Goal: Task Accomplishment & Management: Complete application form

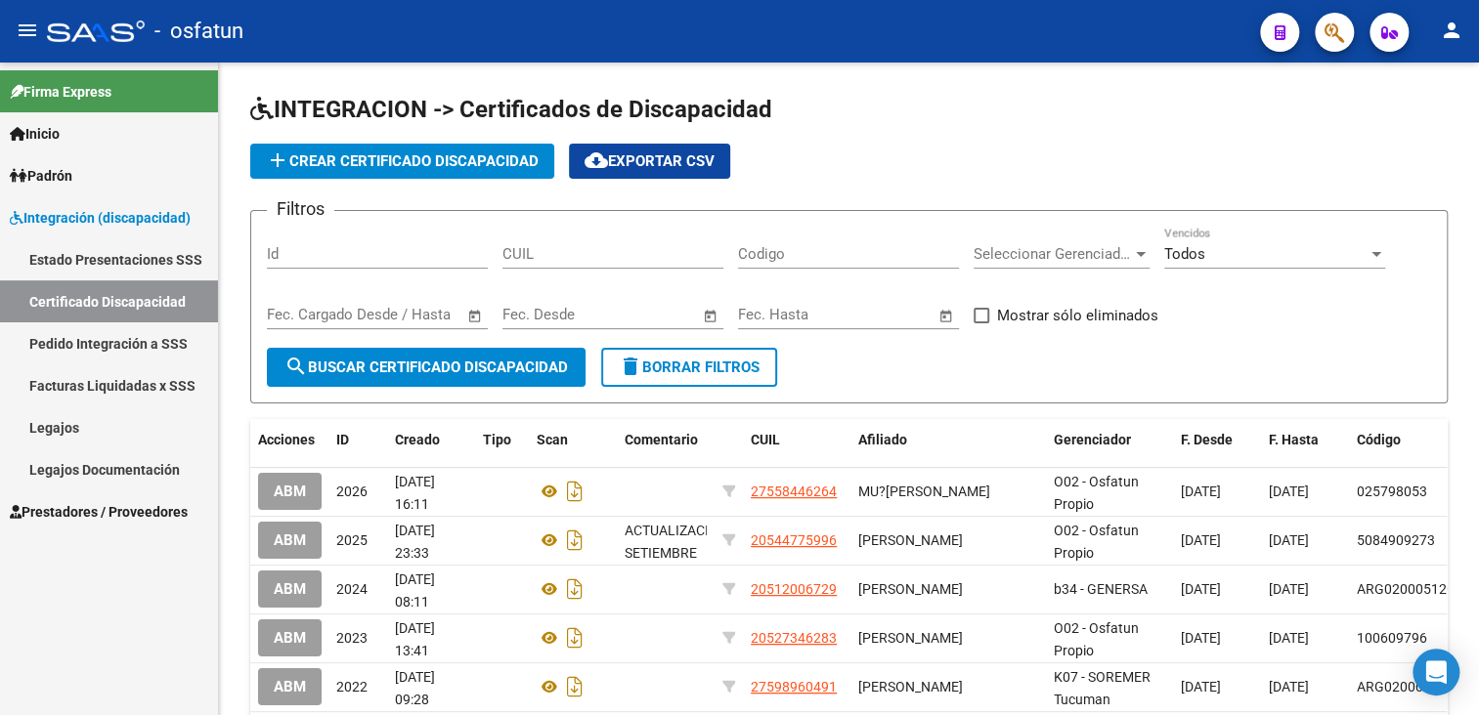
click at [108, 514] on span "Prestadores / Proveedores" at bounding box center [99, 512] width 178 height 22
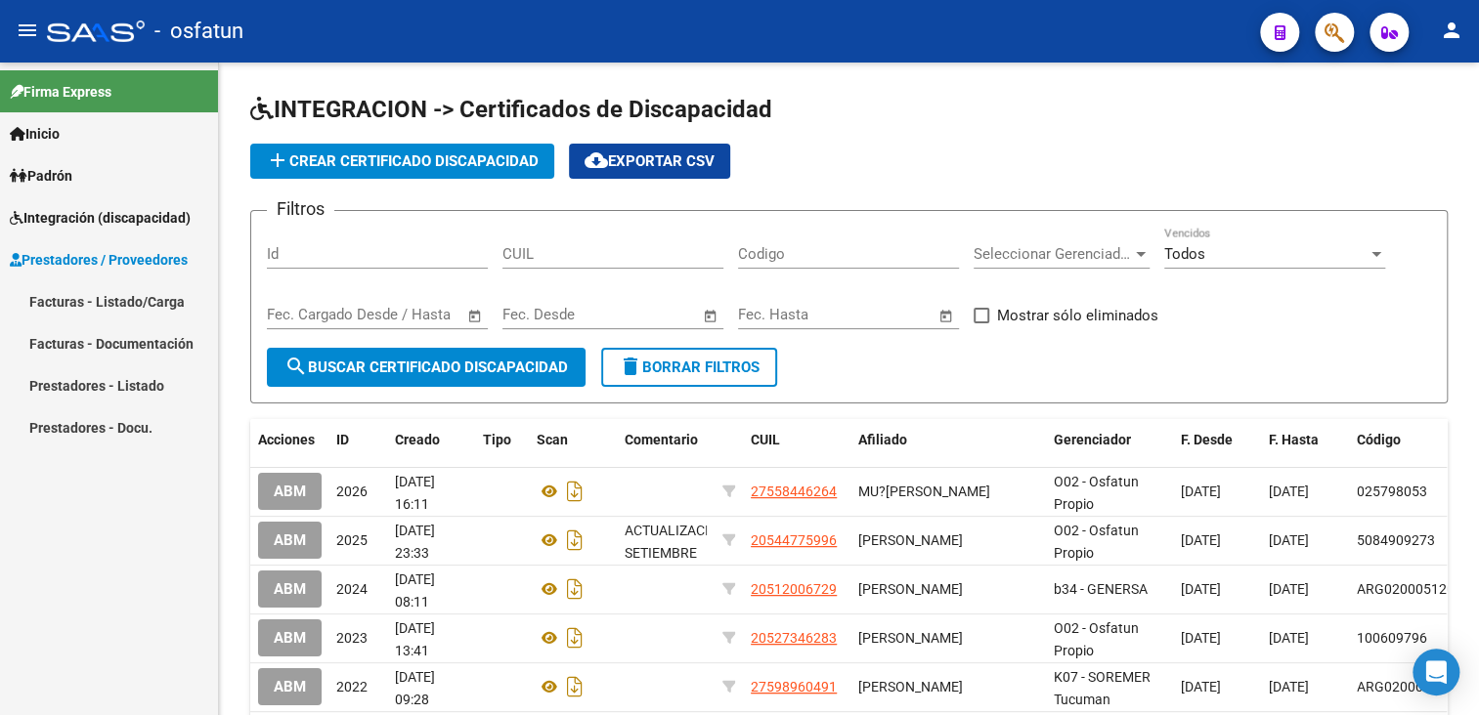
click at [92, 307] on link "Facturas - Listado/Carga" at bounding box center [109, 302] width 218 height 42
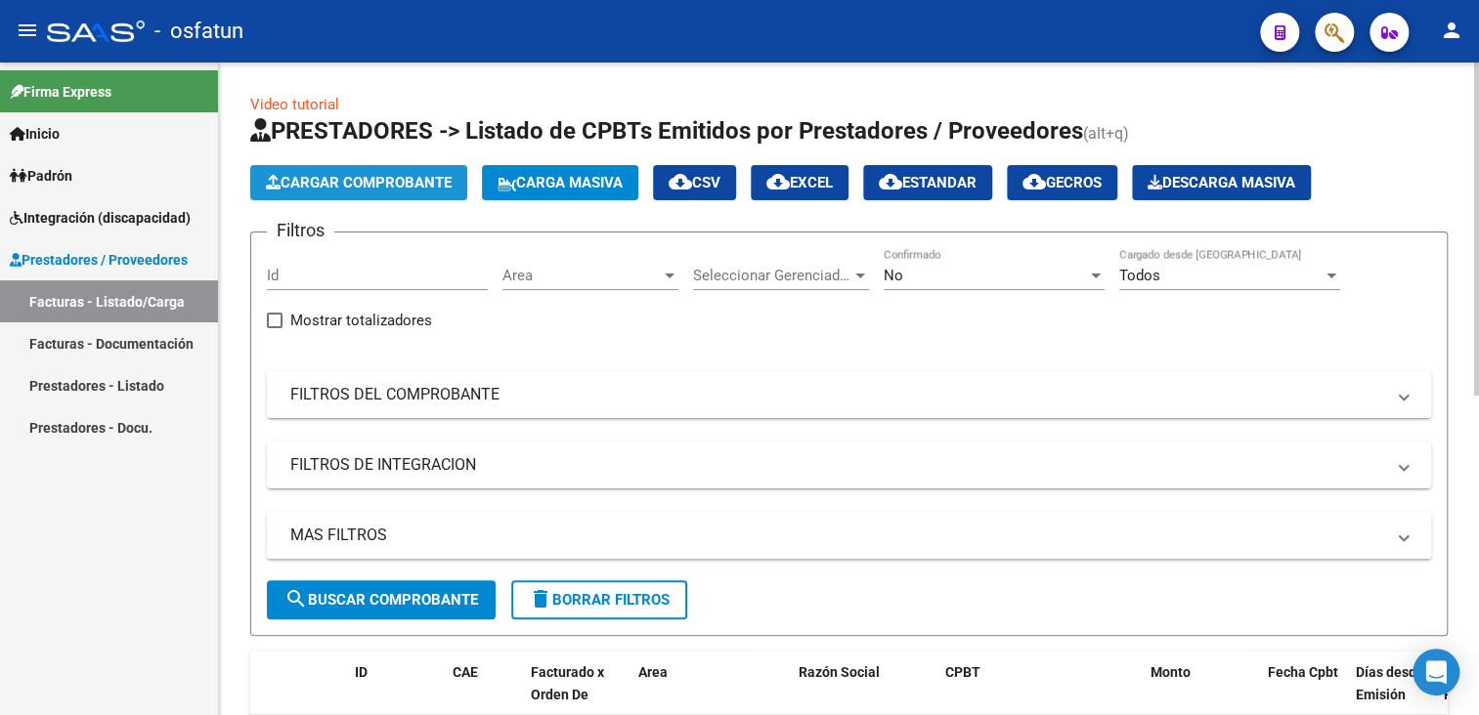
click at [369, 186] on span "Cargar Comprobante" at bounding box center [359, 183] width 186 height 18
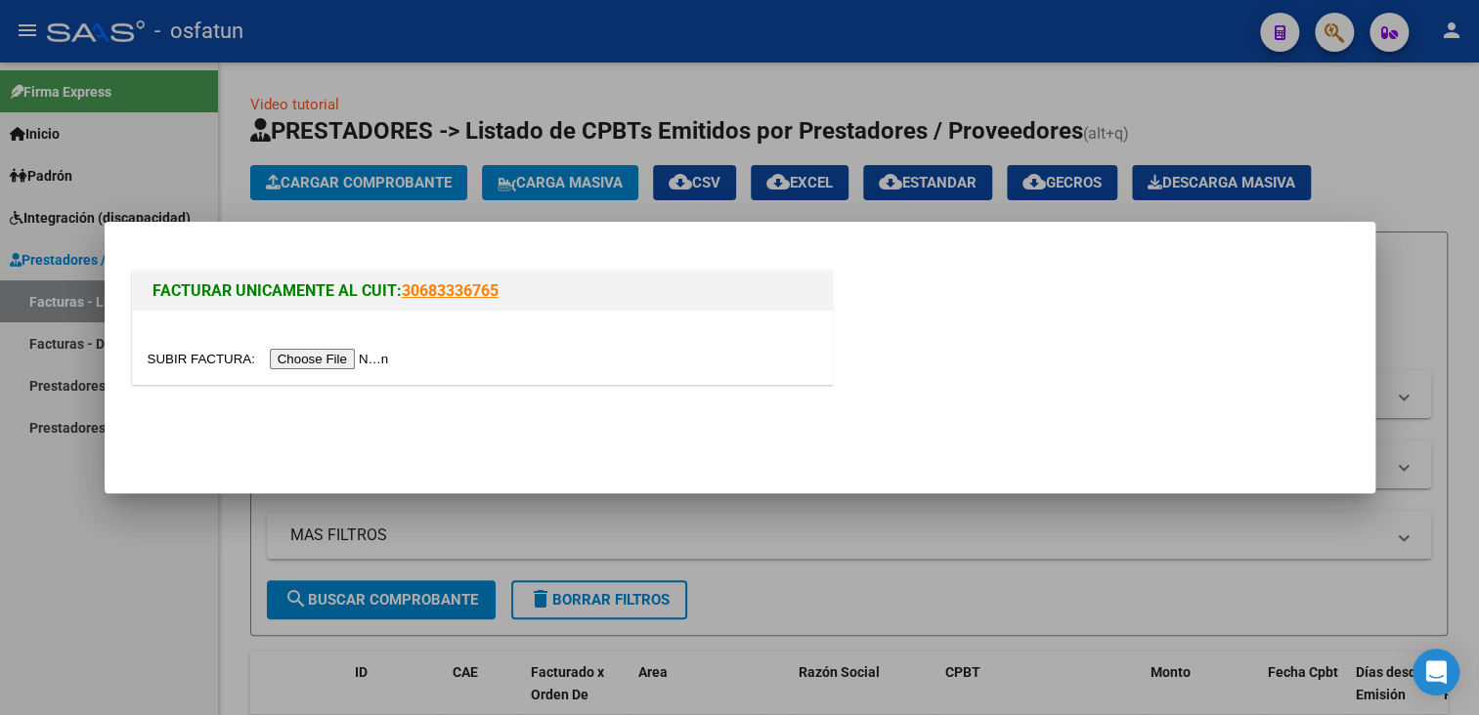
click at [336, 356] on input "file" at bounding box center [271, 359] width 247 height 21
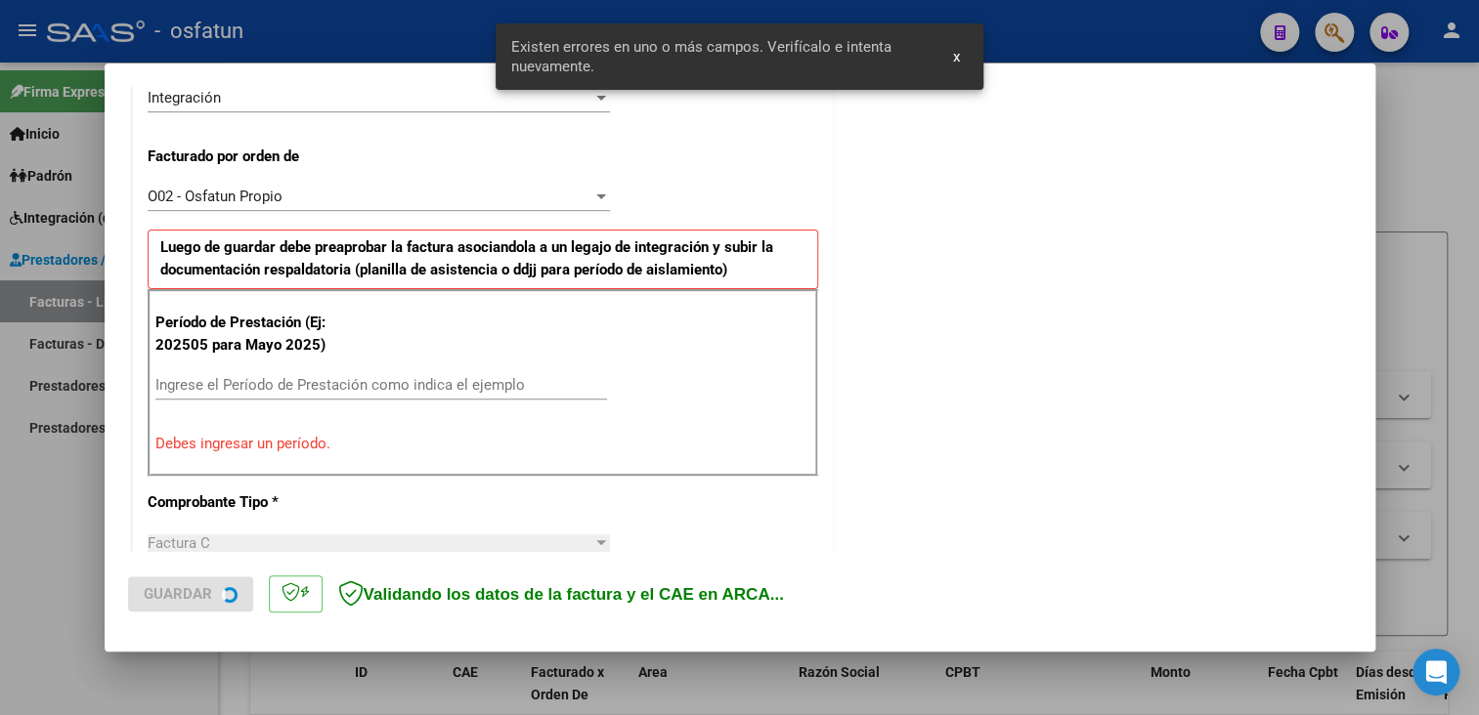
scroll to position [507, 0]
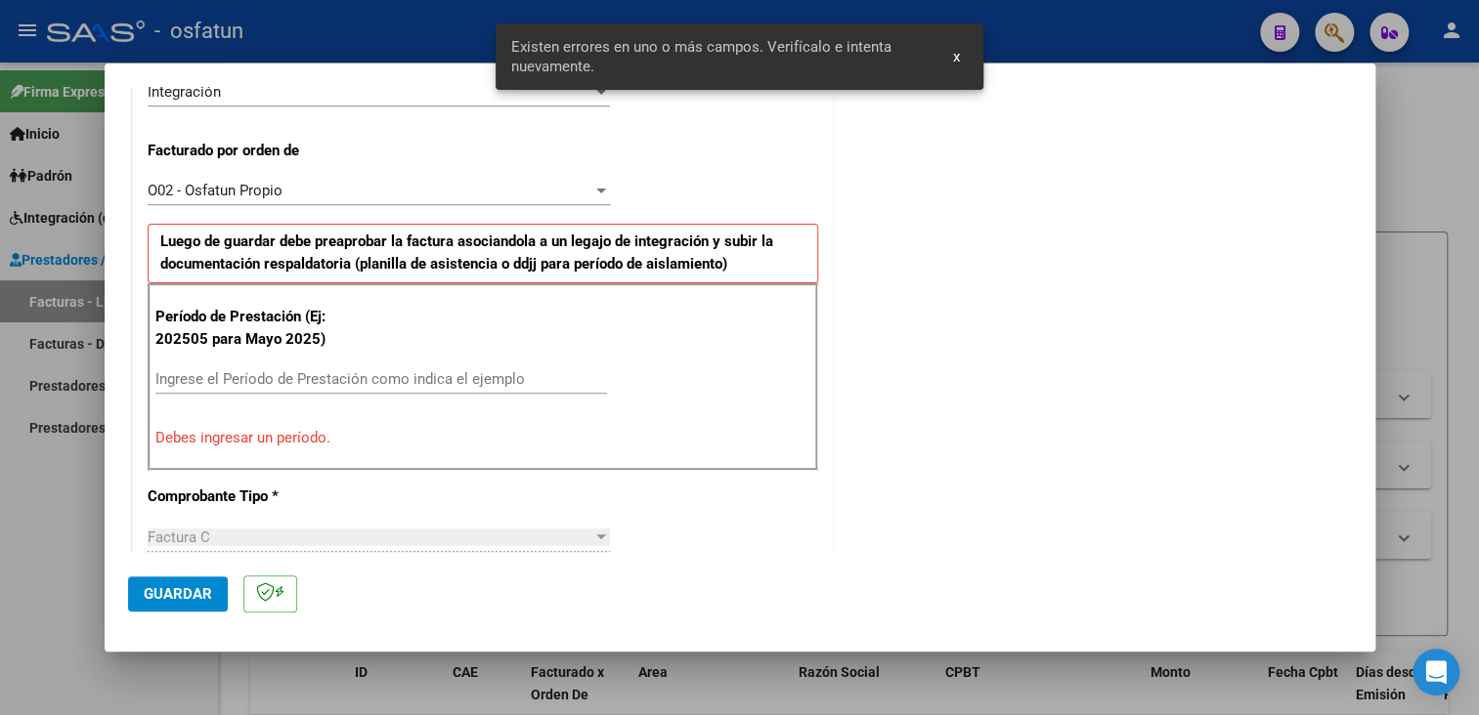
click at [268, 370] on input "Ingrese el Período de Prestación como indica el ejemplo" at bounding box center [381, 379] width 452 height 18
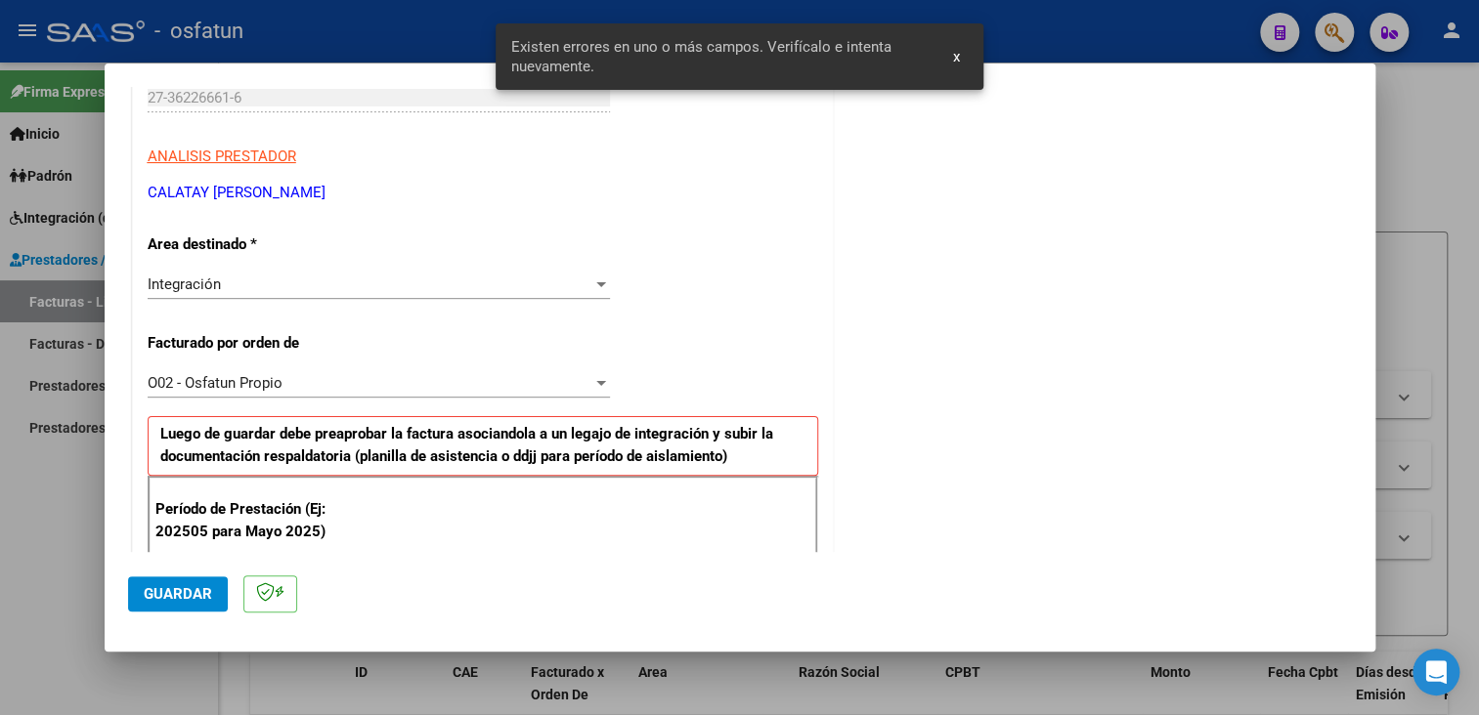
scroll to position [312, 0]
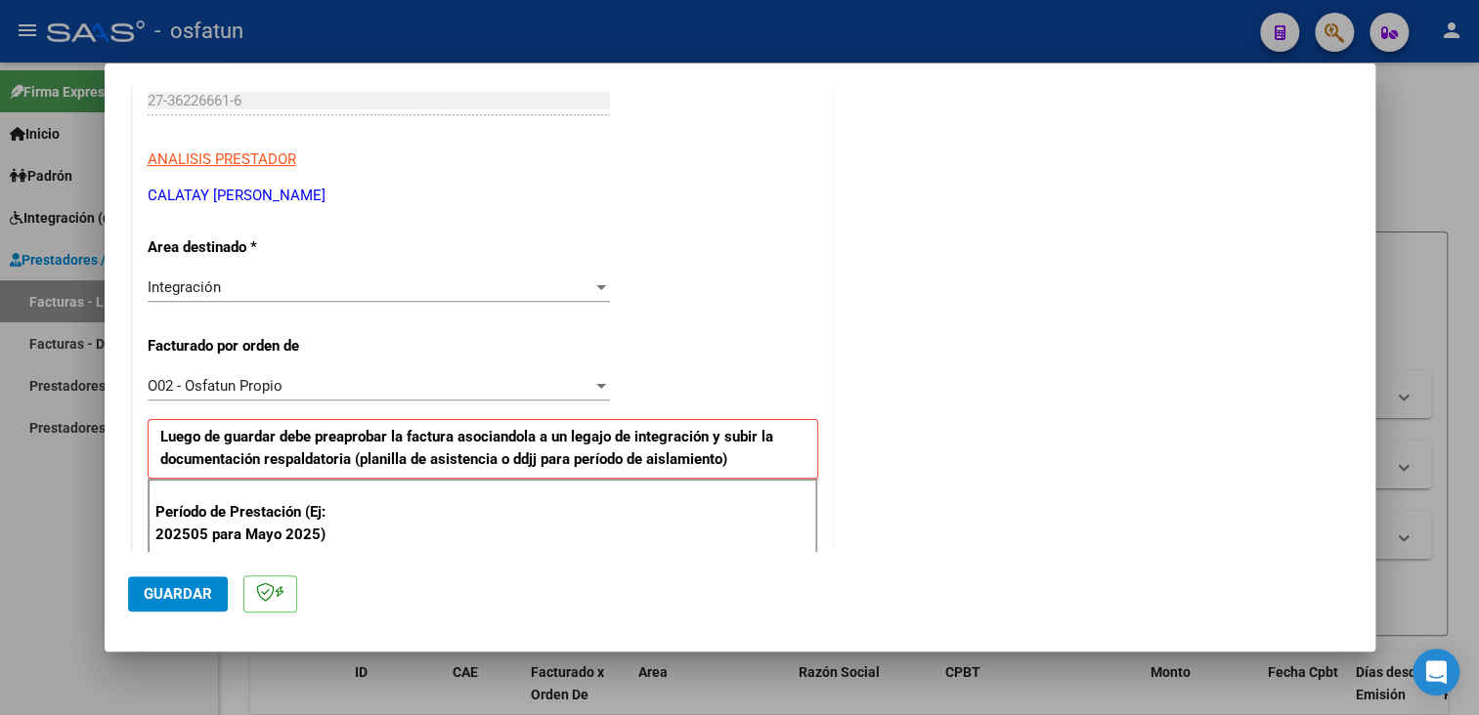
click at [317, 386] on div "O02 - Osfatun Propio" at bounding box center [370, 386] width 445 height 18
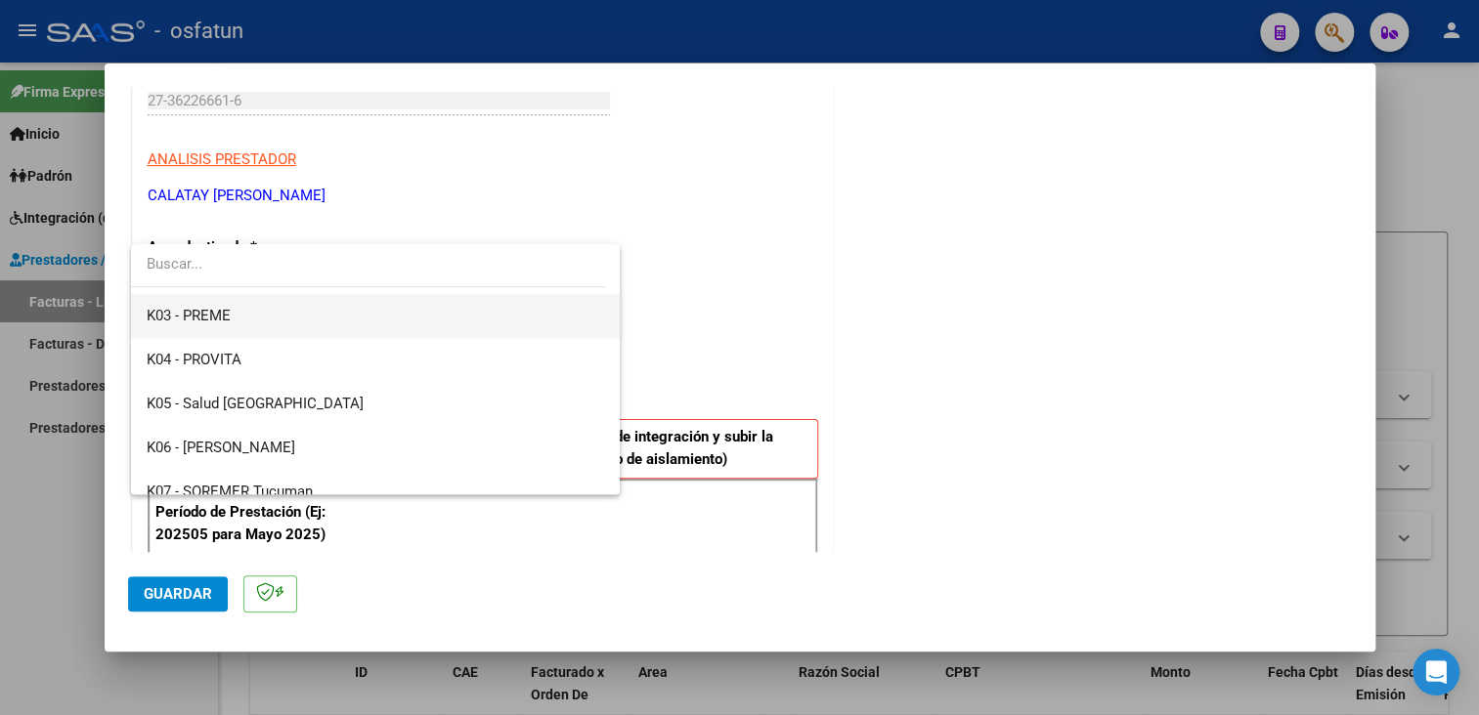
scroll to position [731, 0]
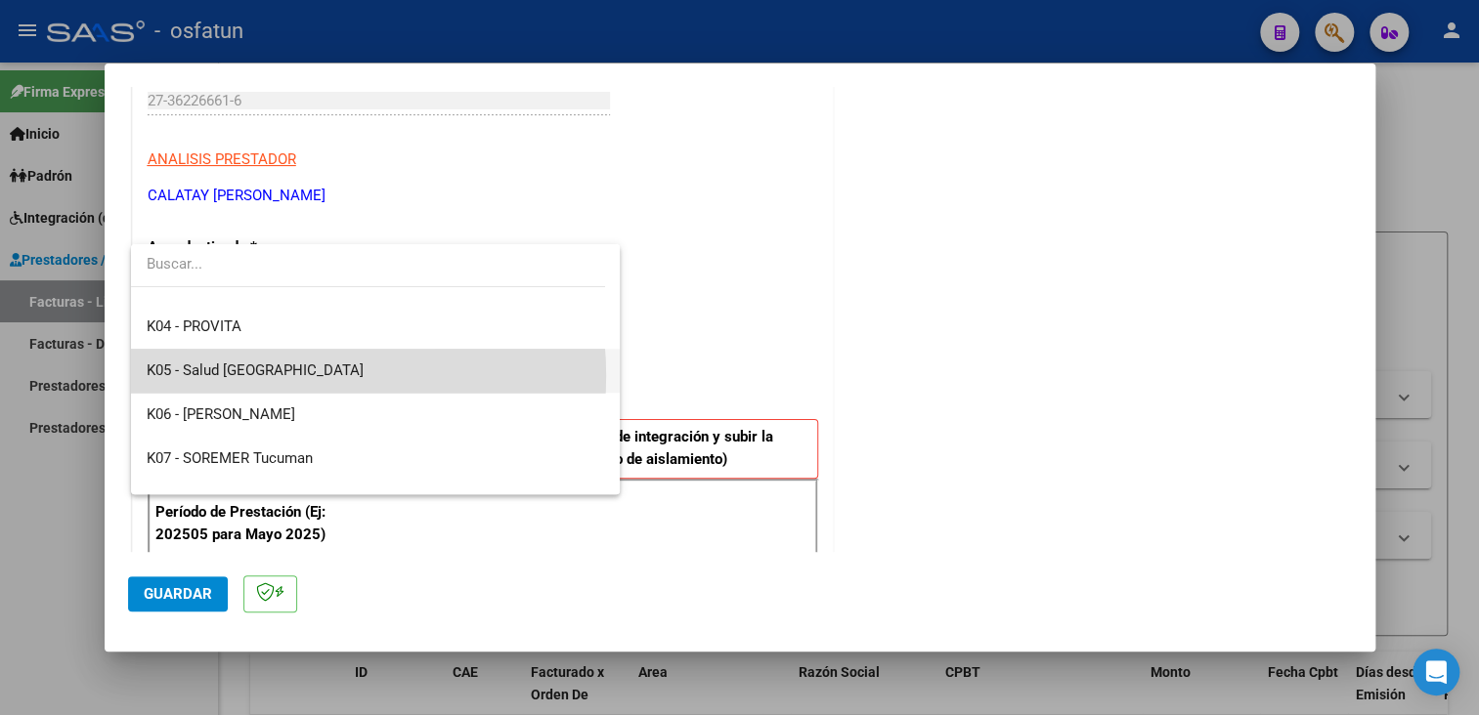
click at [272, 374] on span "K05 - Salud [GEOGRAPHIC_DATA]" at bounding box center [375, 371] width 457 height 44
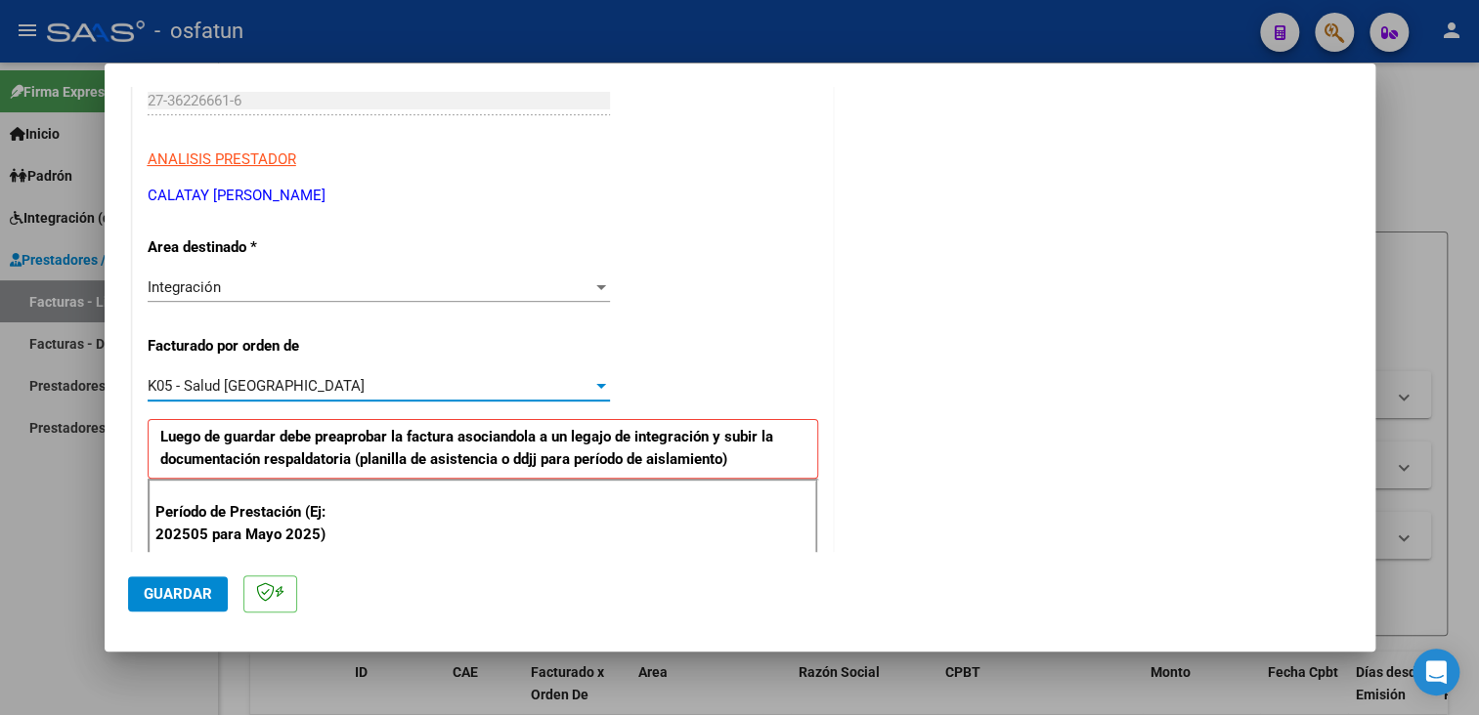
scroll to position [410, 0]
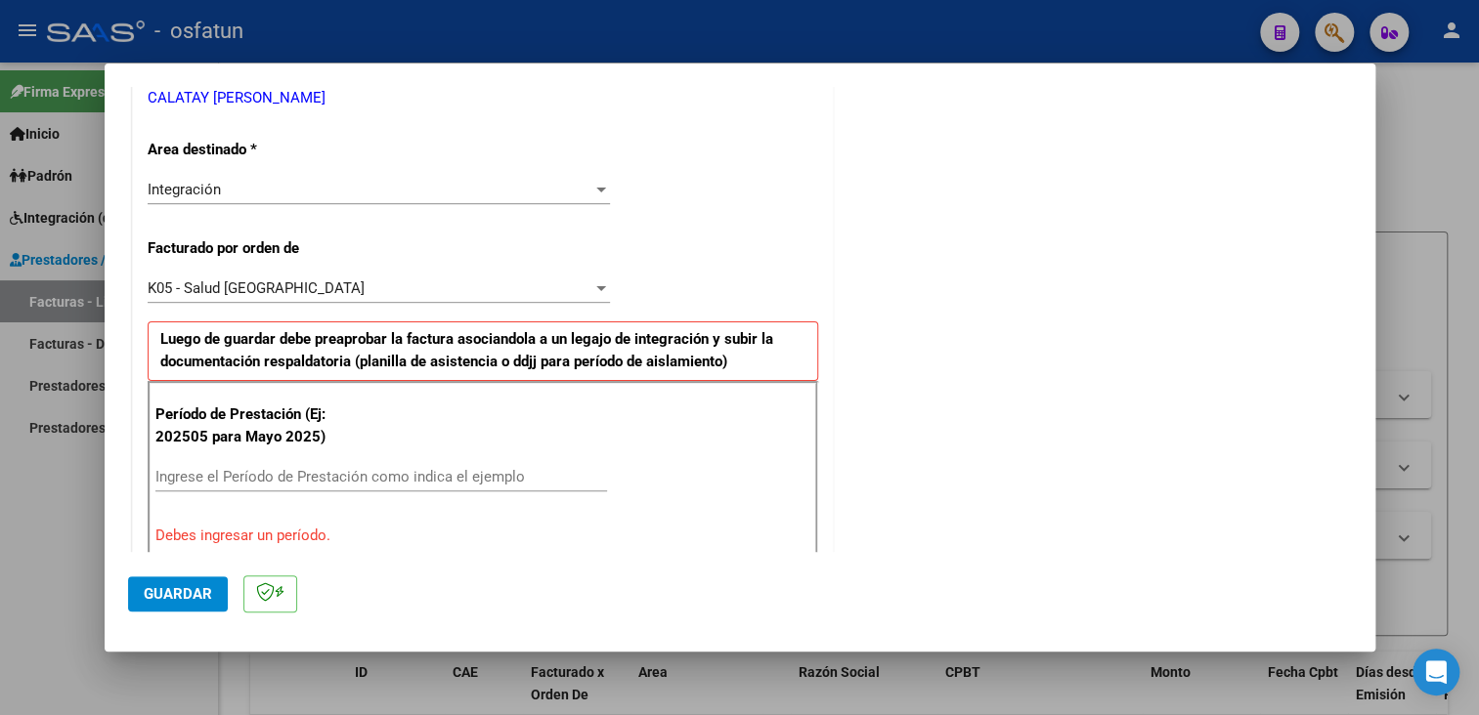
click at [273, 484] on div "Ingrese el Período de Prestación como indica el ejemplo" at bounding box center [381, 476] width 452 height 29
click at [292, 468] on input "Ingrese el Período de Prestación como indica el ejemplo" at bounding box center [381, 477] width 452 height 18
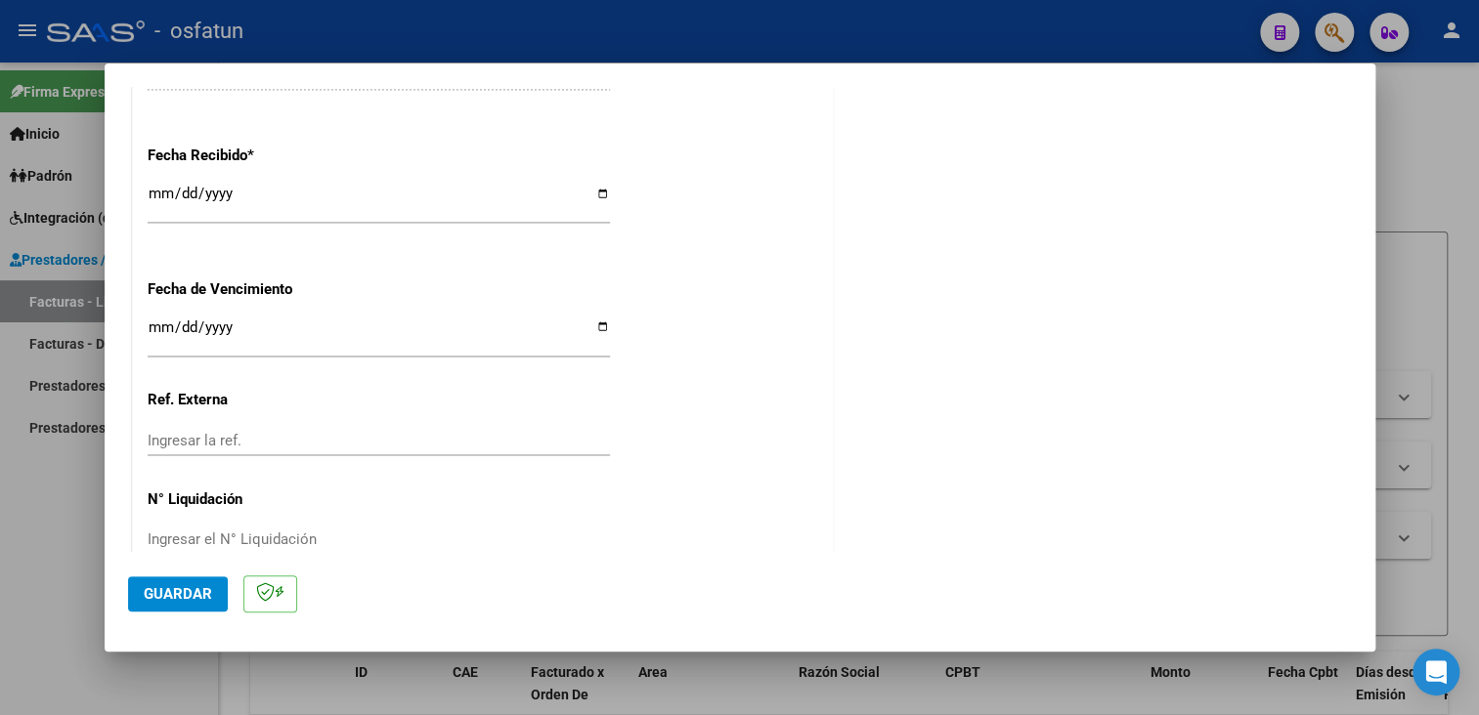
scroll to position [1461, 0]
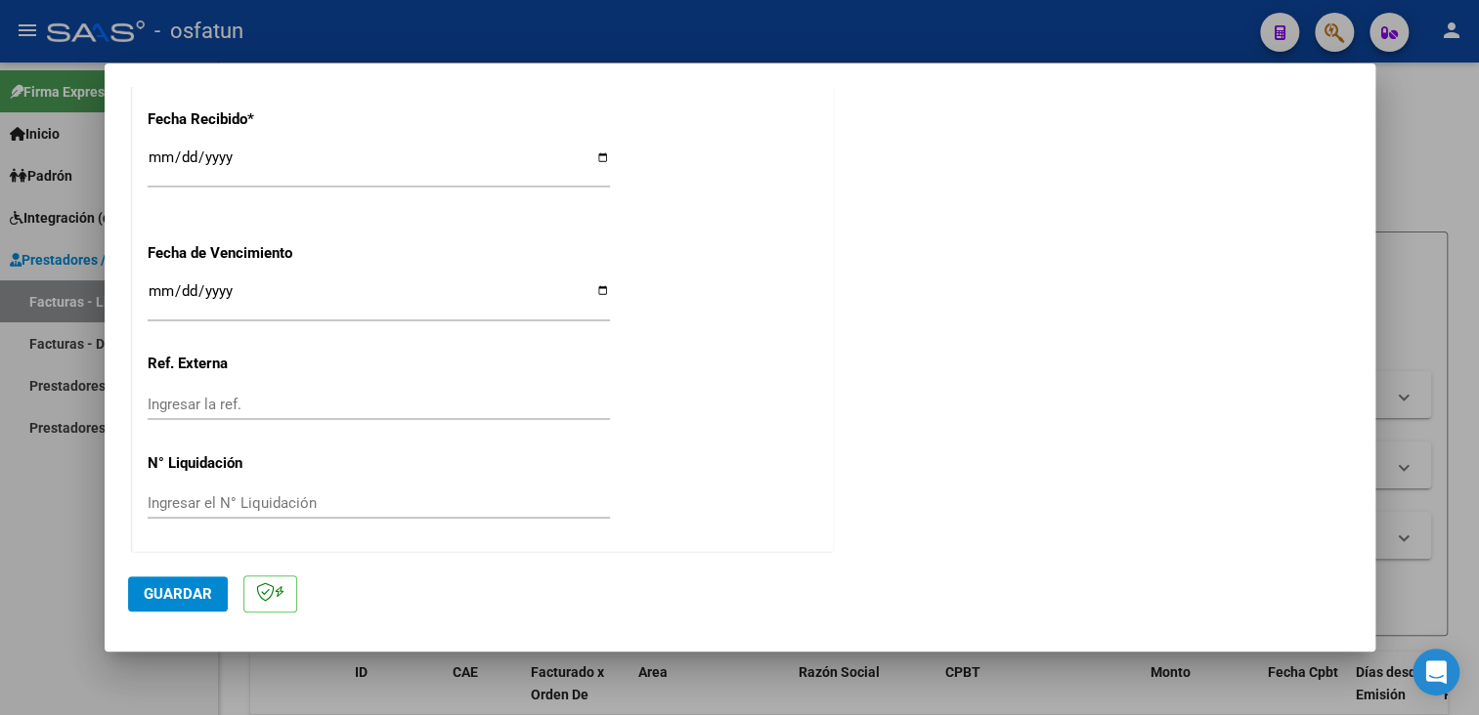
type input "202506"
click at [185, 590] on span "Guardar" at bounding box center [178, 594] width 68 height 18
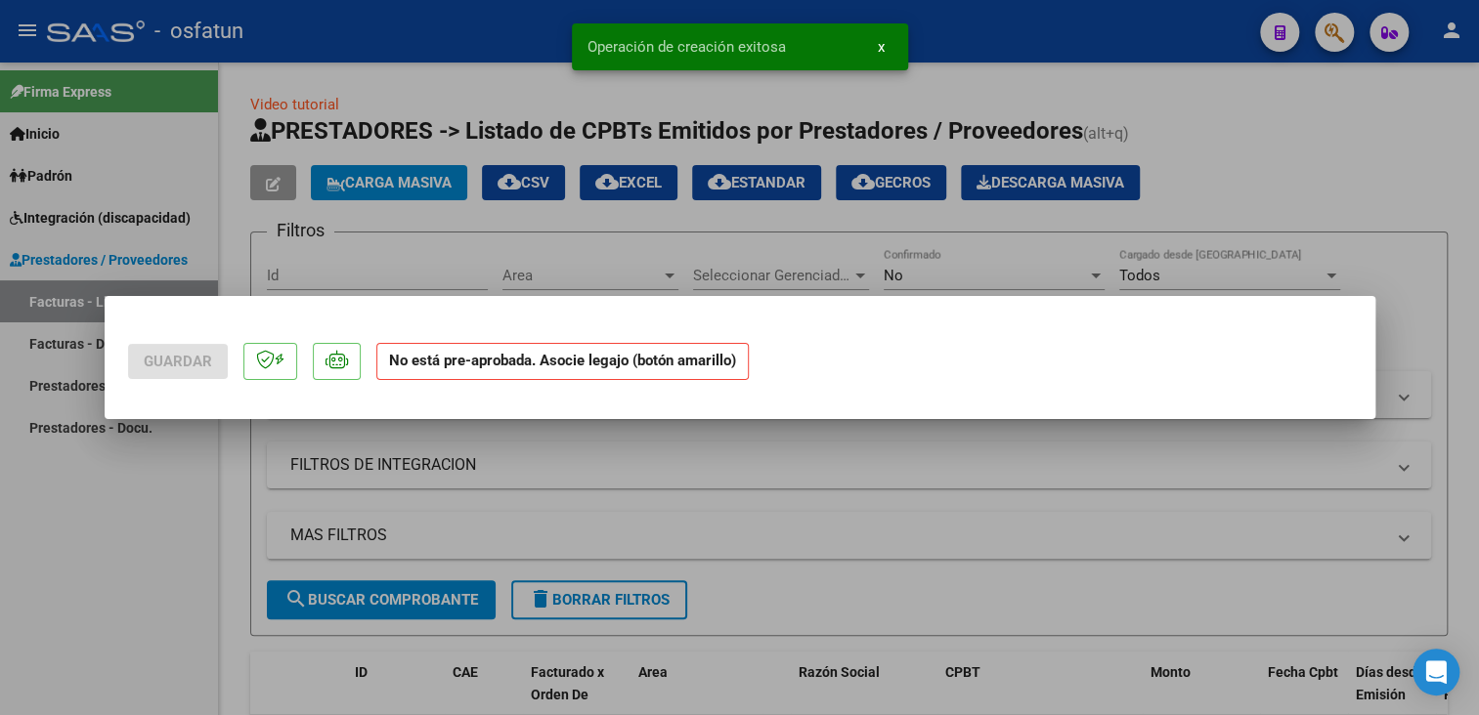
scroll to position [0, 0]
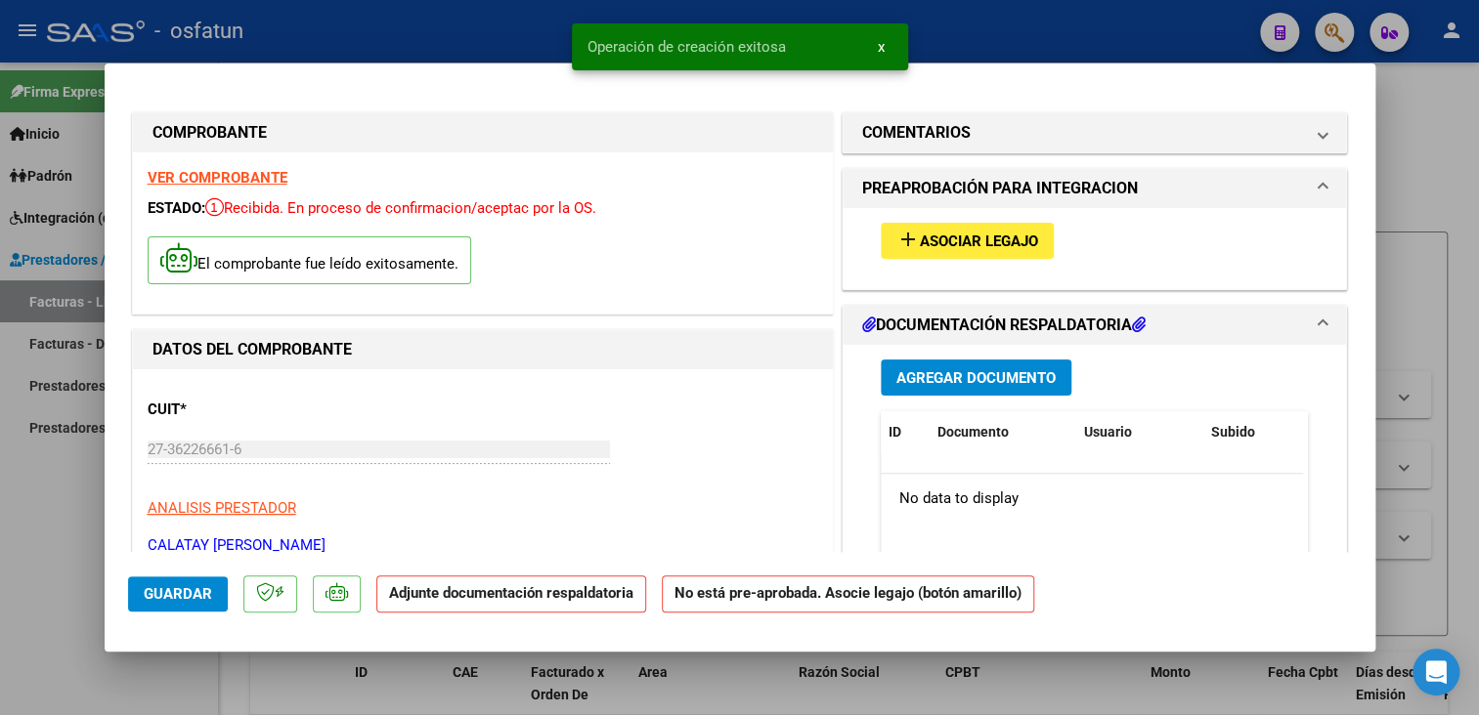
click at [1019, 246] on span "Asociar Legajo" at bounding box center [979, 242] width 118 height 18
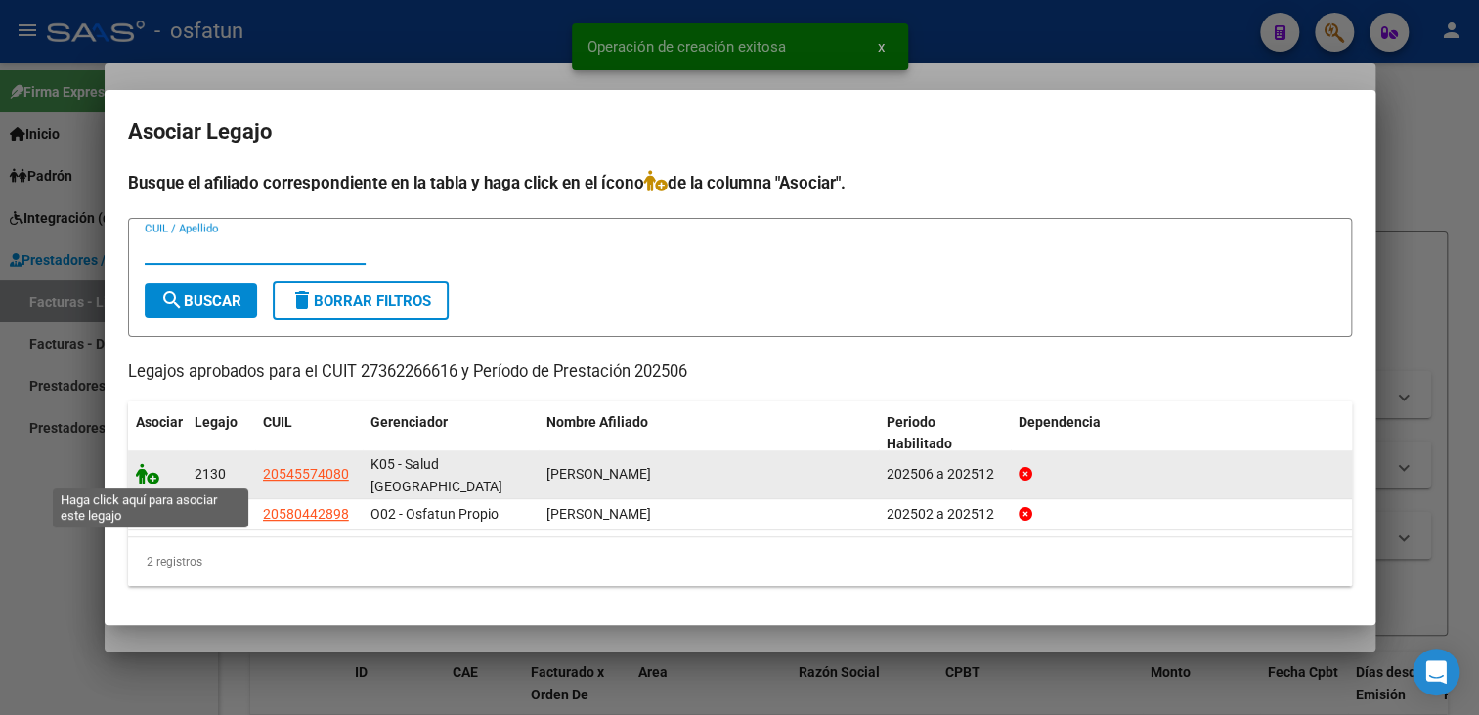
click at [137, 477] on icon at bounding box center [147, 474] width 23 height 22
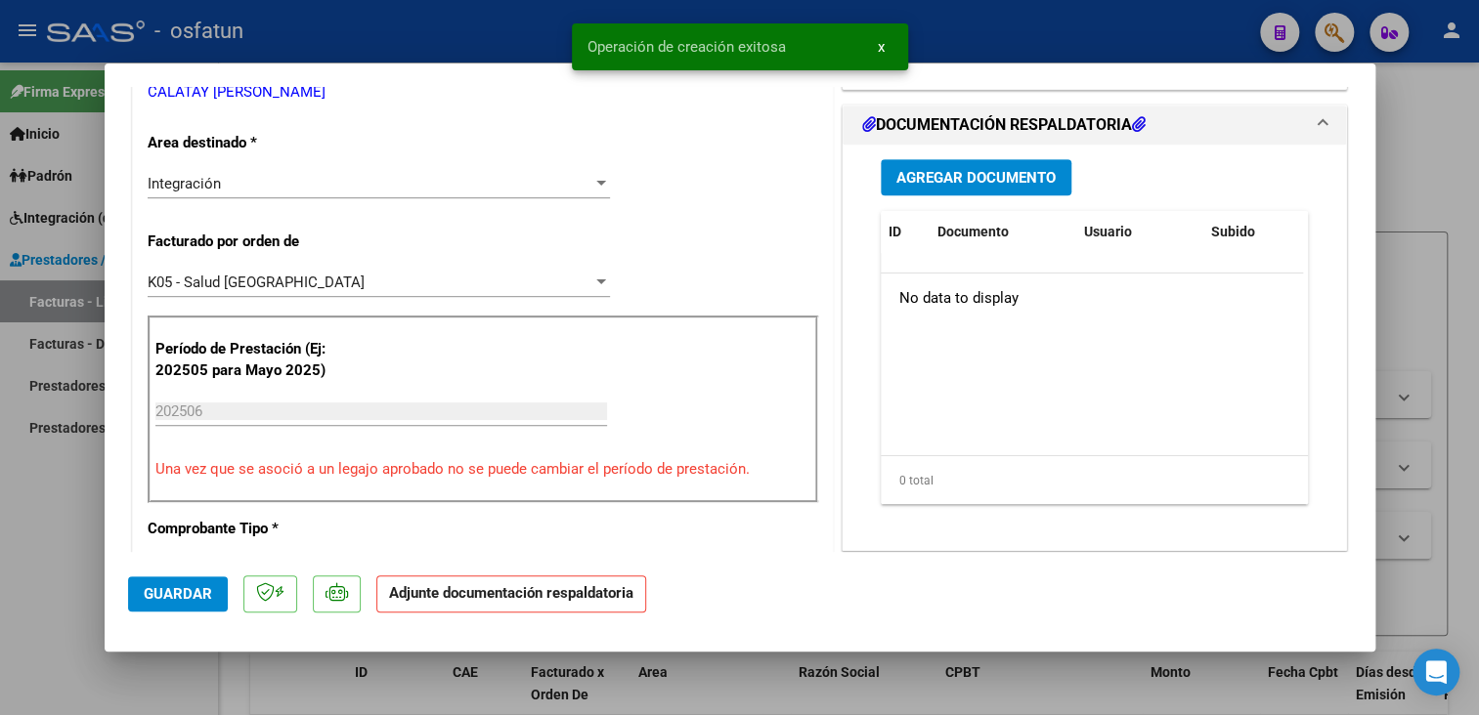
scroll to position [489, 0]
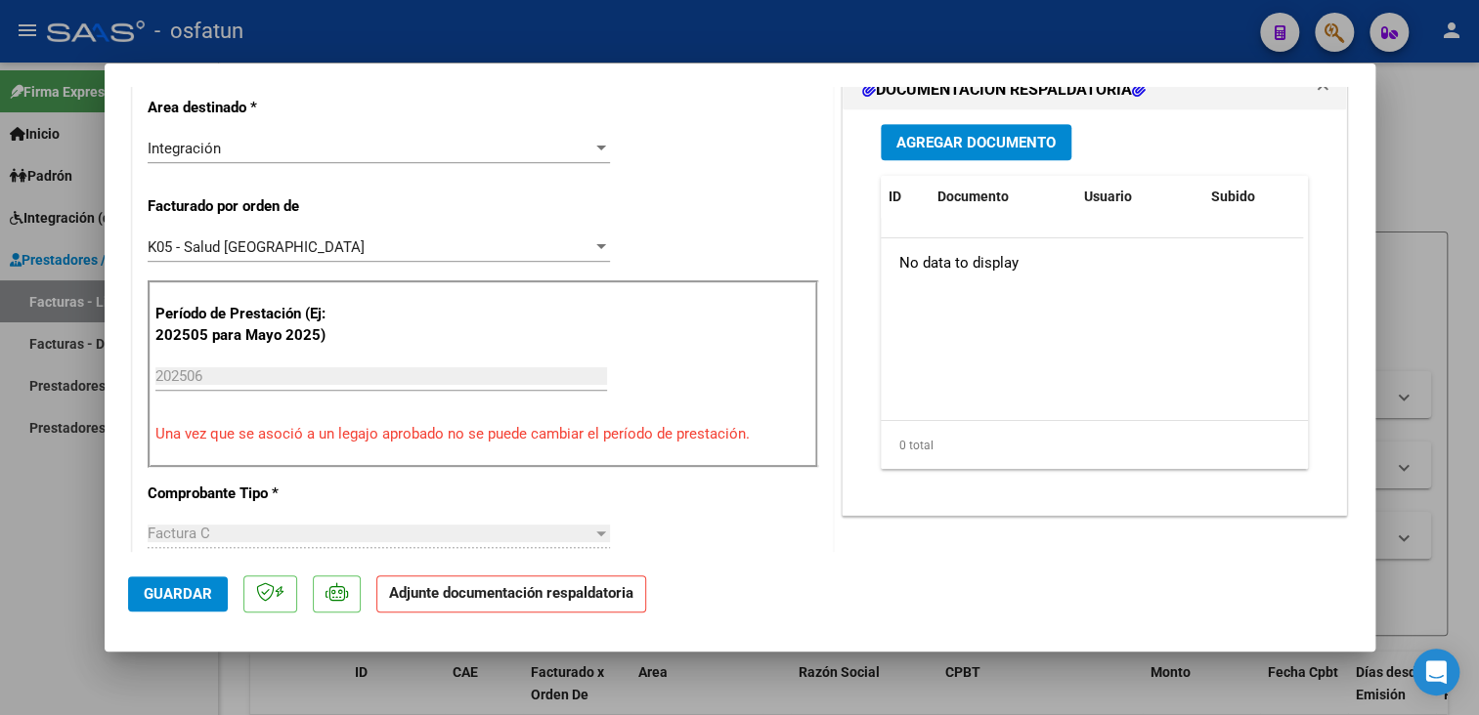
click at [981, 139] on span "Agregar Documento" at bounding box center [975, 143] width 159 height 18
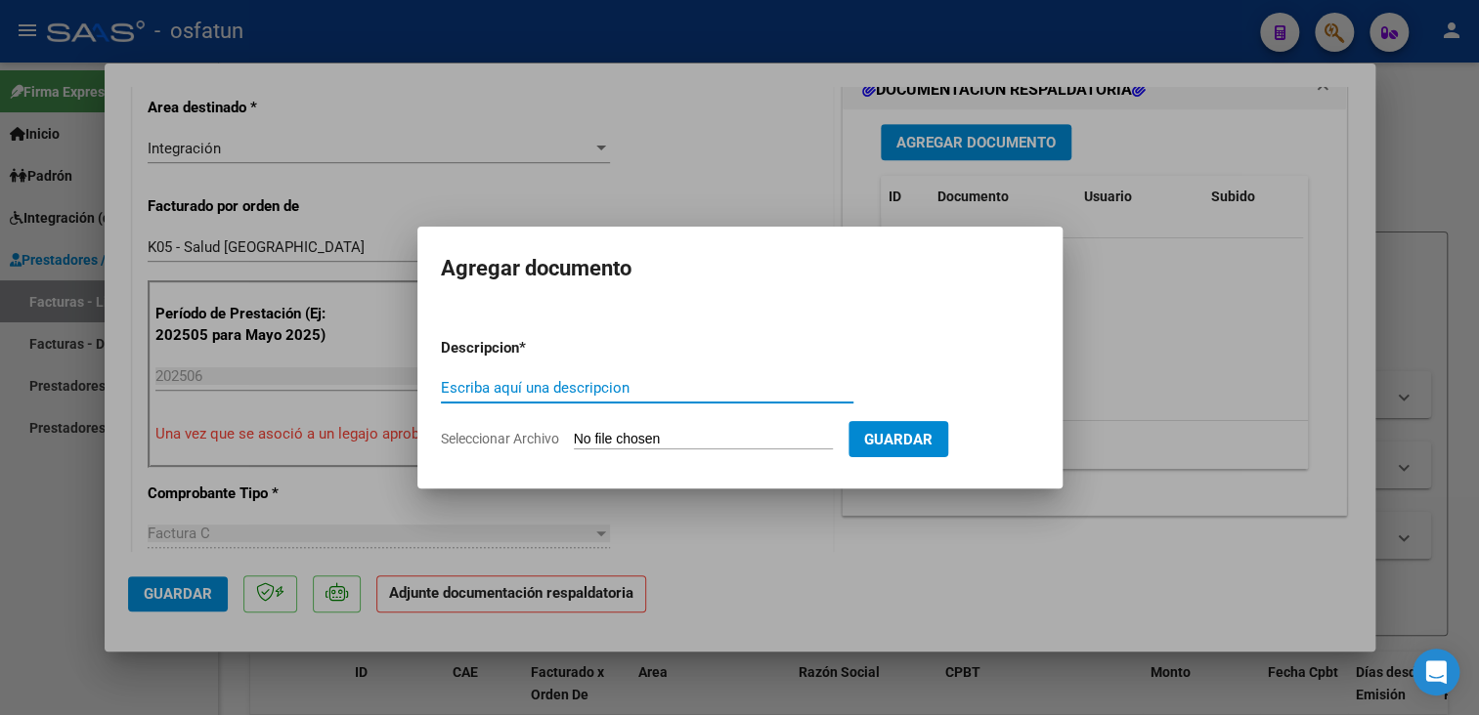
click at [620, 386] on input "Escriba aquí una descripcion" at bounding box center [647, 388] width 412 height 18
type input "planilla de asistencia"
click at [672, 435] on input "Seleccionar Archivo" at bounding box center [703, 440] width 259 height 19
type input "C:\fakepath\Calatay 06 asis.pdf"
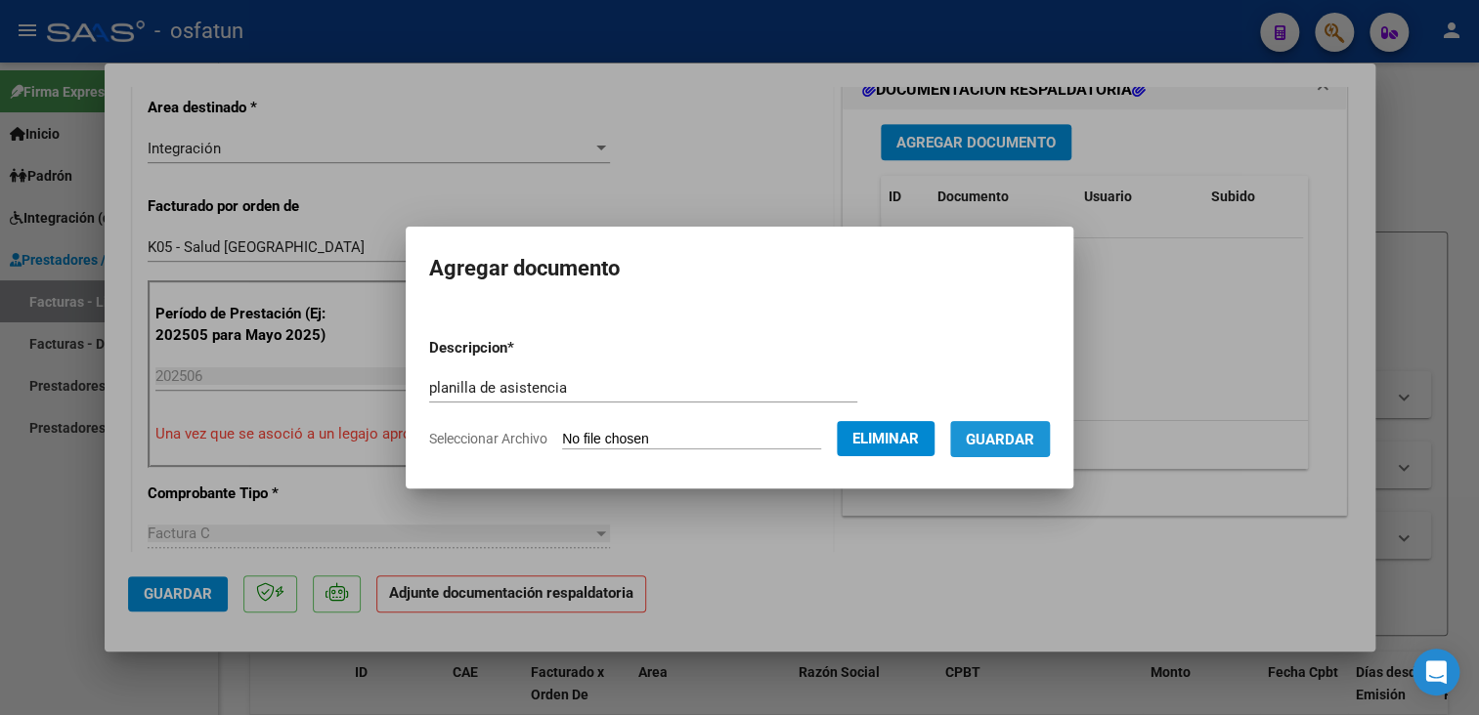
click at [1007, 437] on span "Guardar" at bounding box center [1000, 440] width 68 height 18
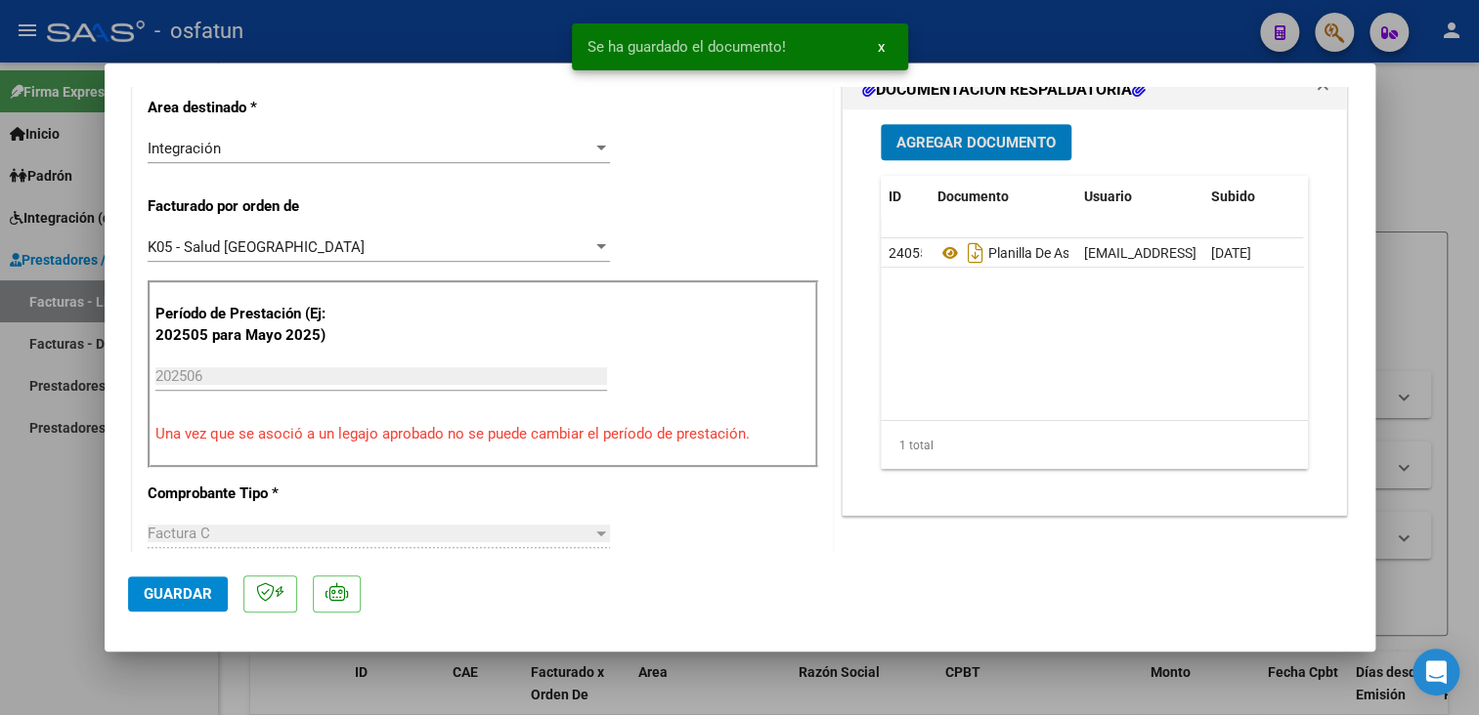
click at [173, 591] on span "Guardar" at bounding box center [178, 594] width 68 height 18
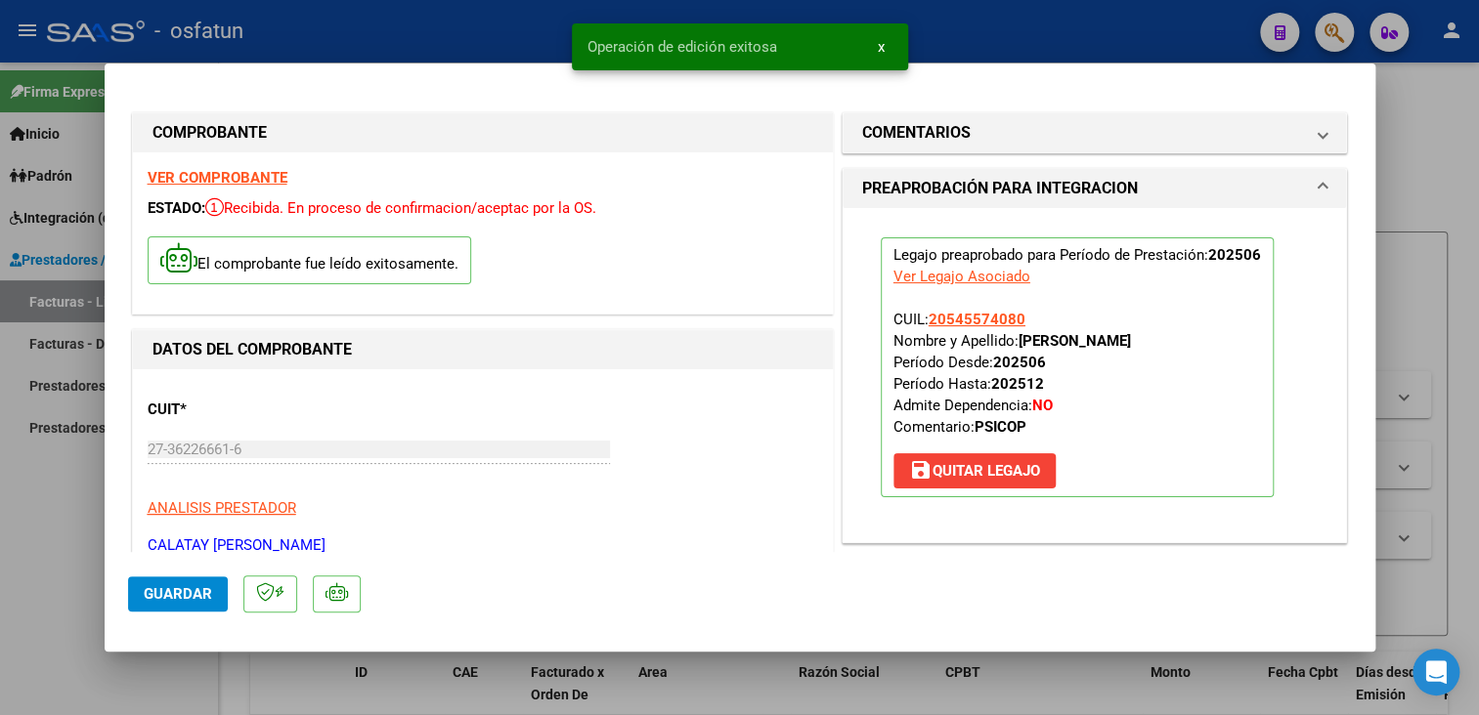
click at [1473, 255] on div at bounding box center [739, 357] width 1479 height 715
type input "$ 0,00"
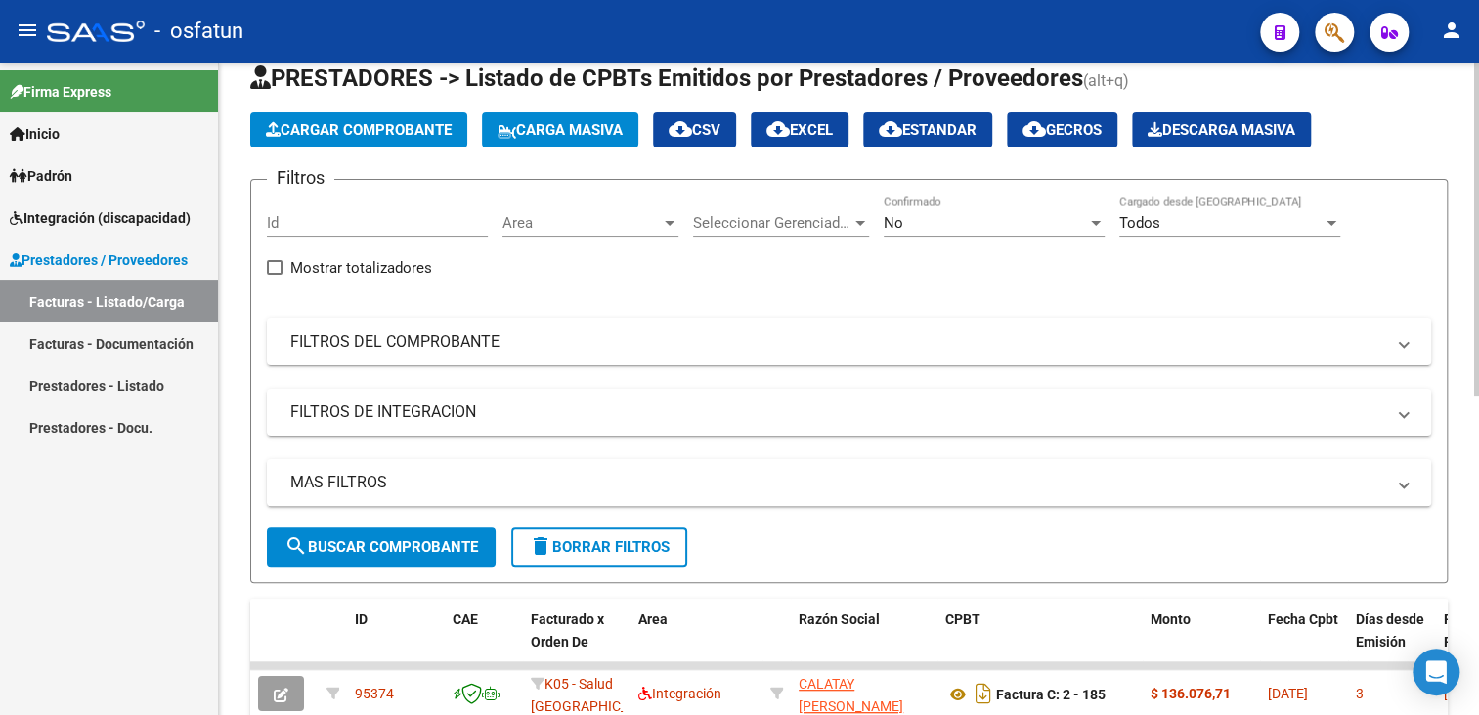
scroll to position [98, 0]
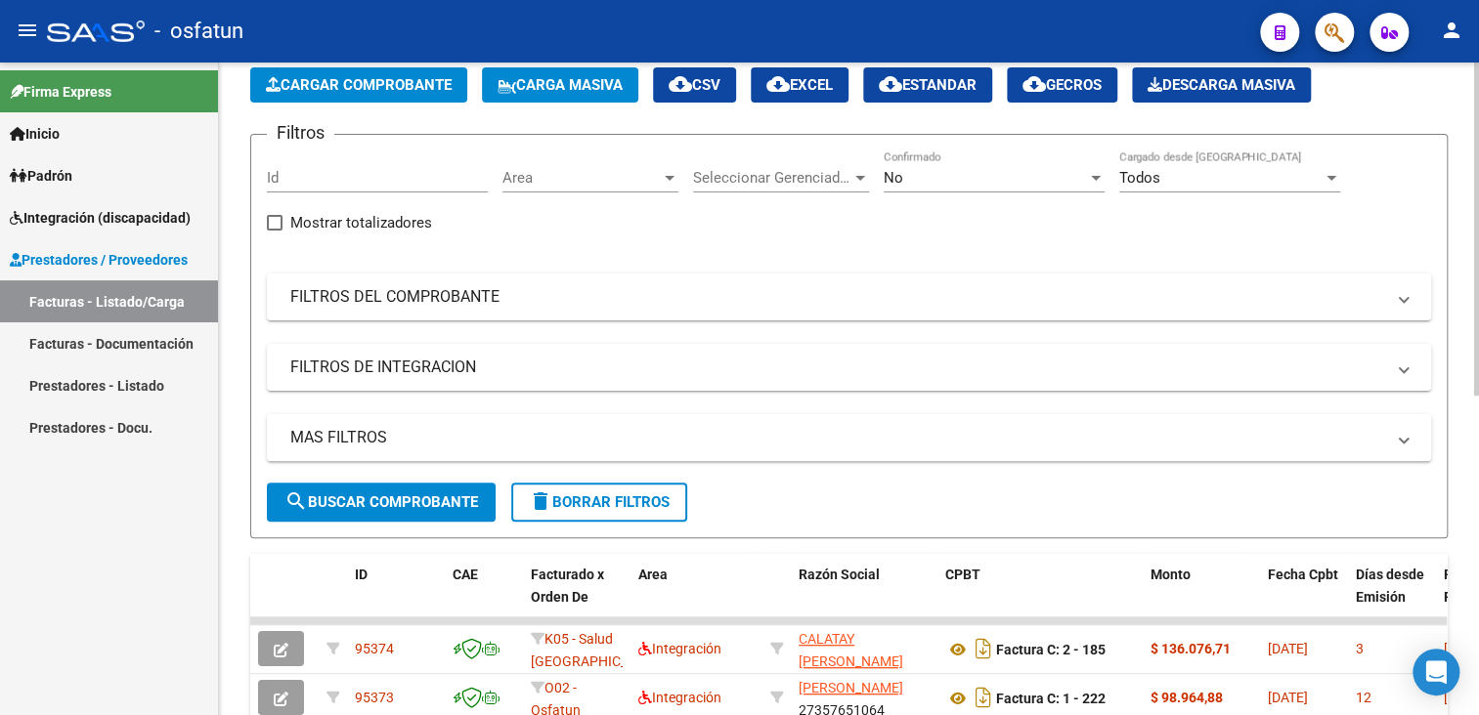
click at [406, 77] on span "Cargar Comprobante" at bounding box center [359, 85] width 186 height 18
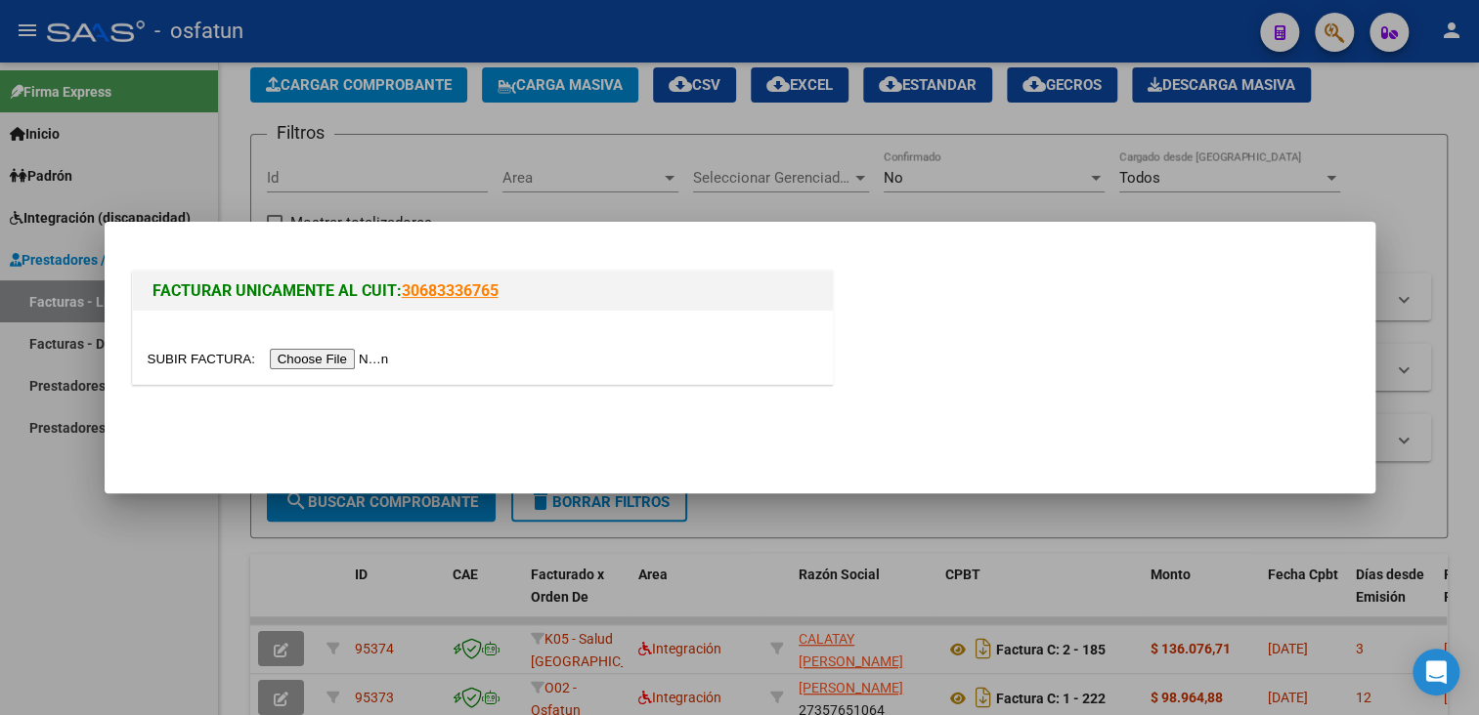
click at [340, 368] on input "file" at bounding box center [271, 359] width 247 height 21
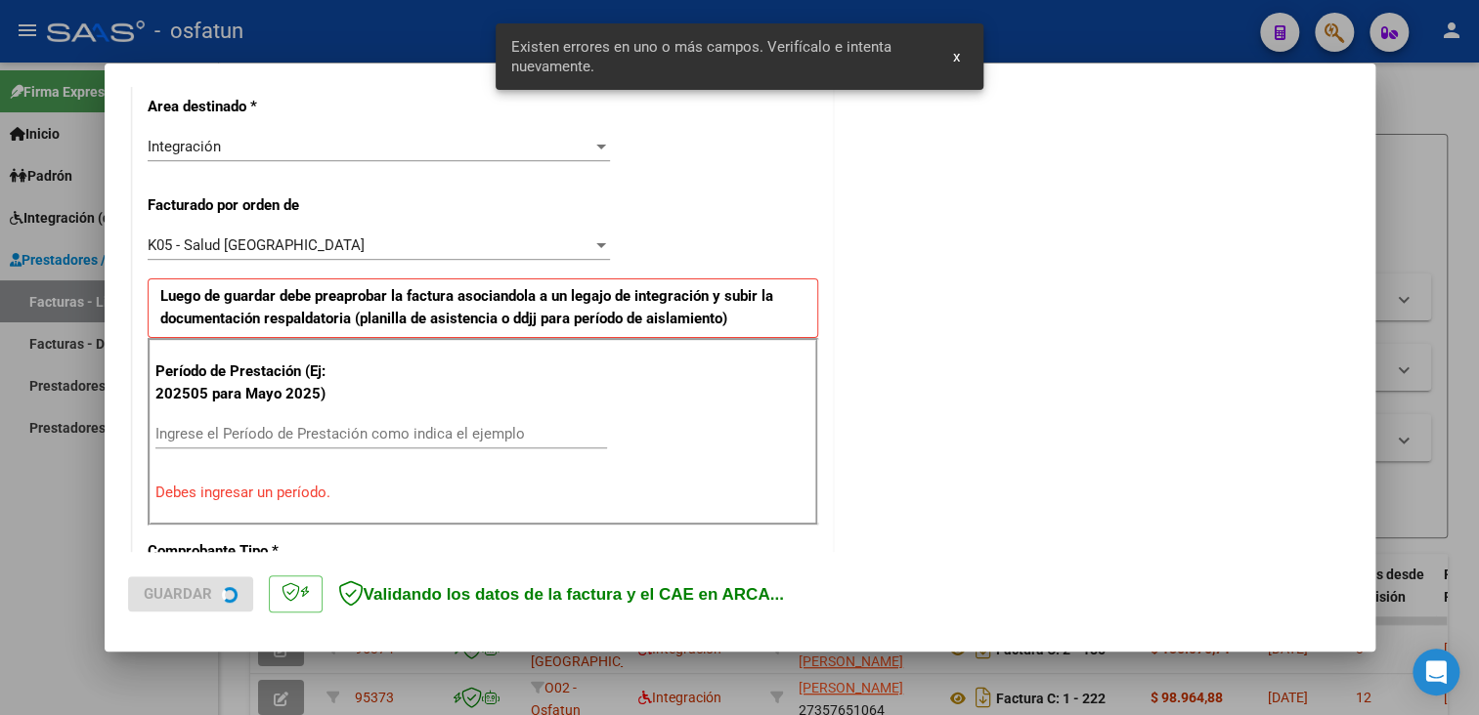
scroll to position [507, 0]
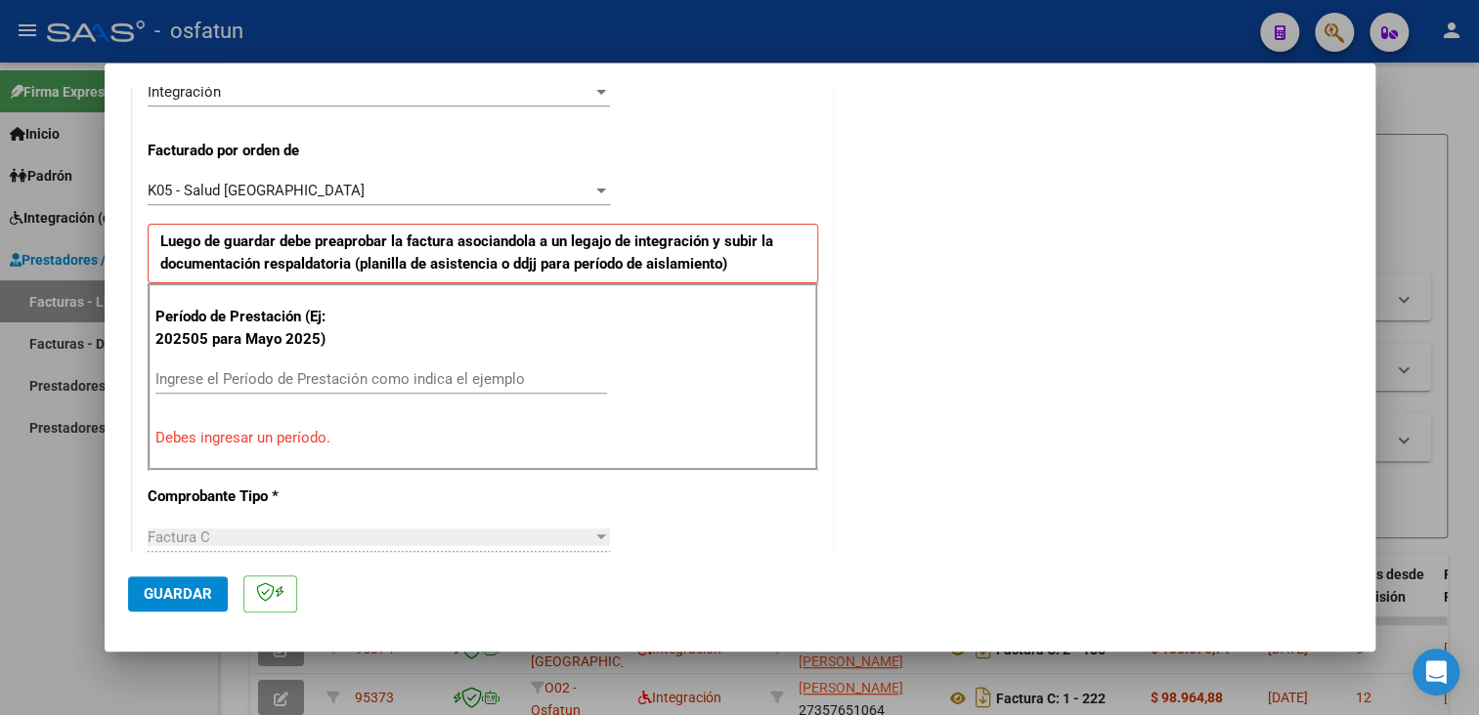
click at [818, 555] on mat-dialog-actions "Guardar" at bounding box center [740, 590] width 1224 height 77
click at [315, 381] on input "Ingrese el Período de Prestación como indica el ejemplo" at bounding box center [381, 379] width 452 height 18
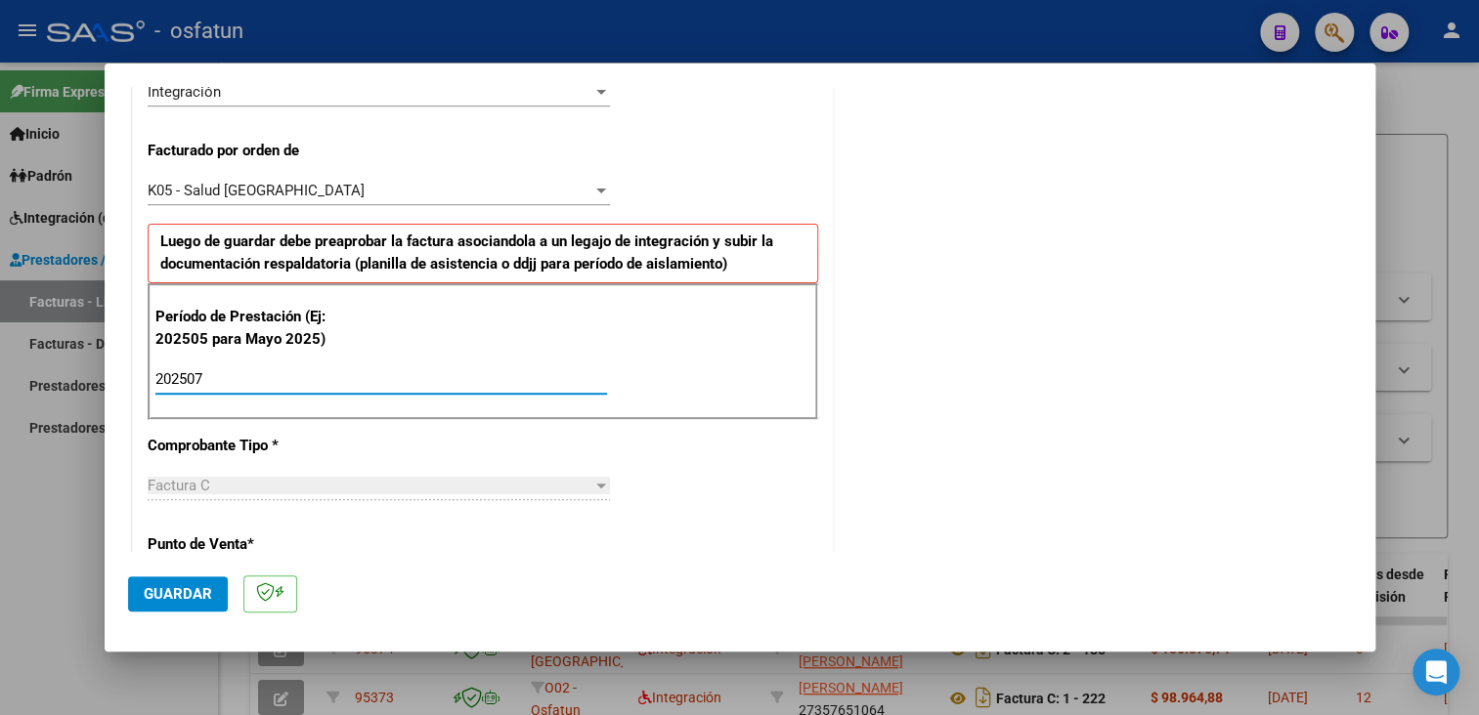
scroll to position [898, 0]
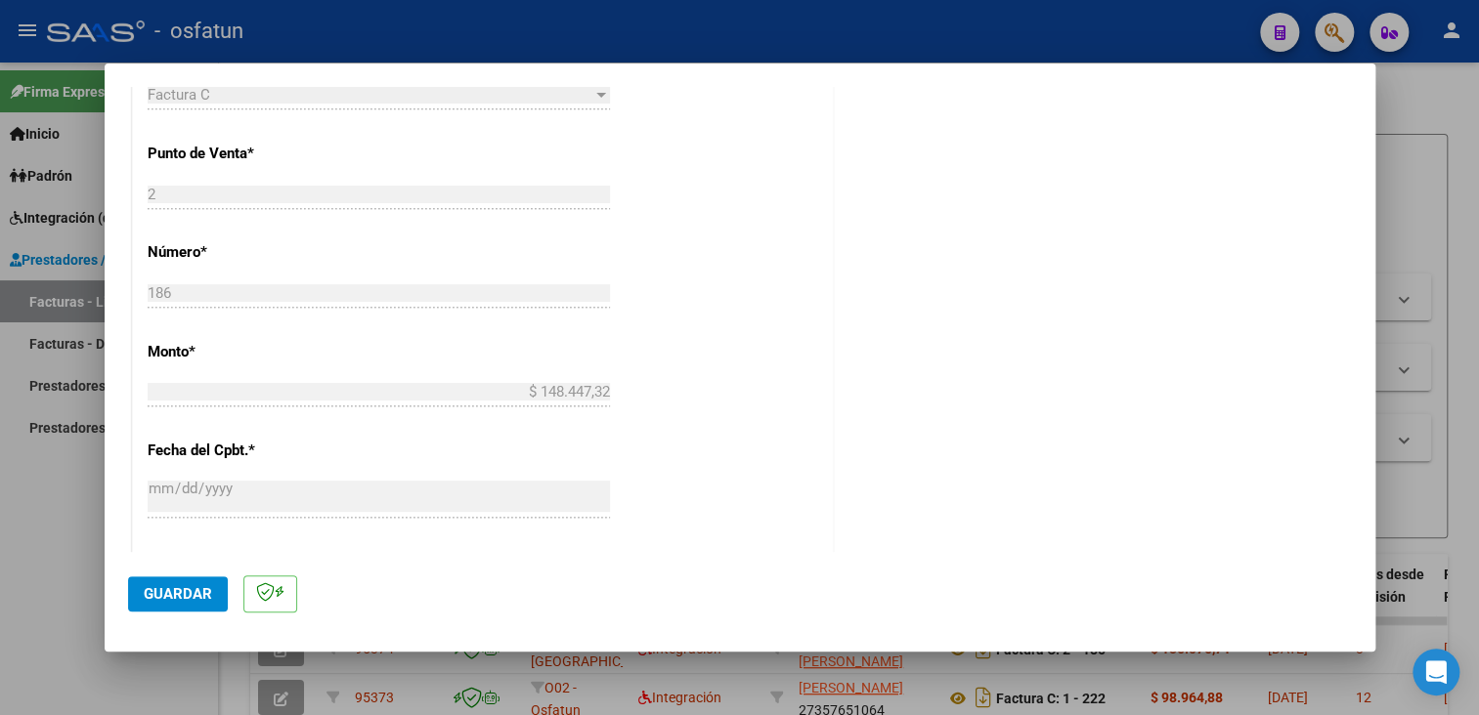
type input "202507"
click at [166, 585] on span "Guardar" at bounding box center [178, 594] width 68 height 18
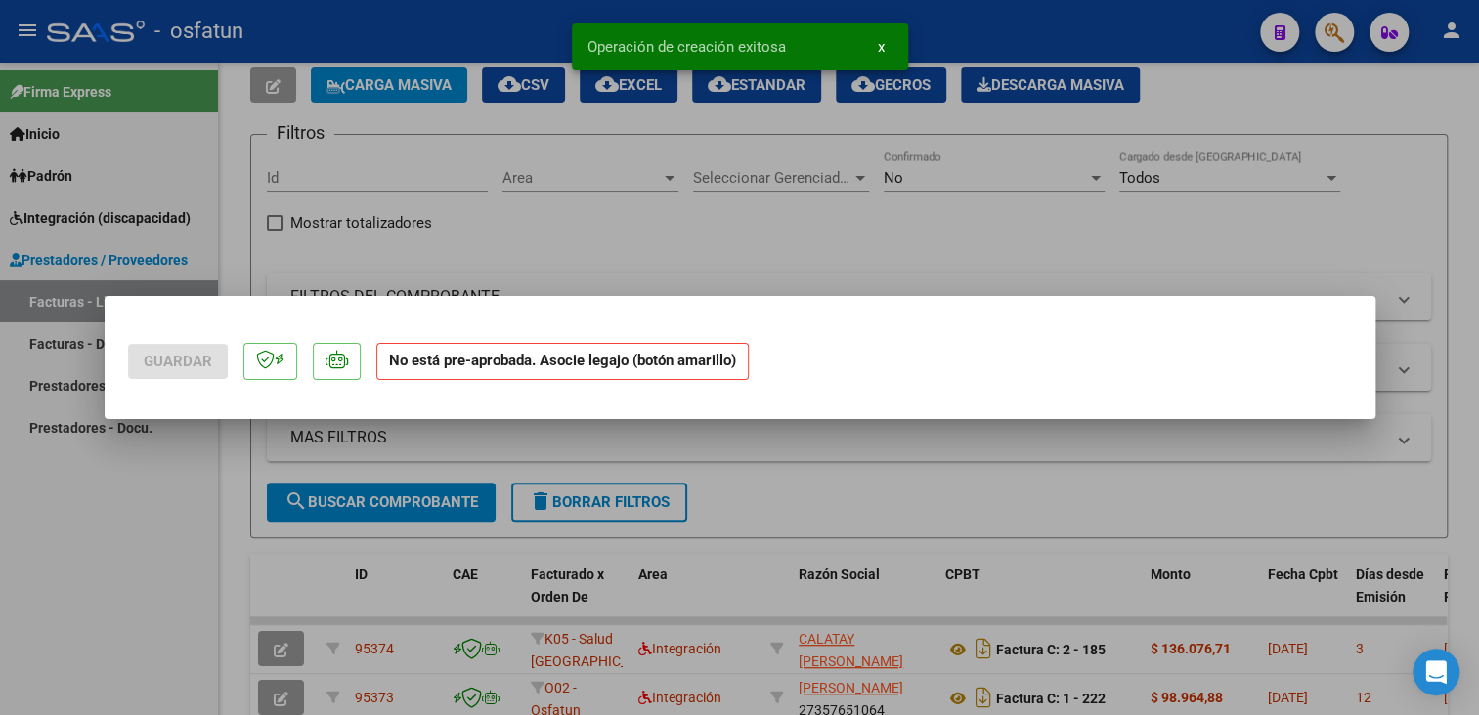
scroll to position [0, 0]
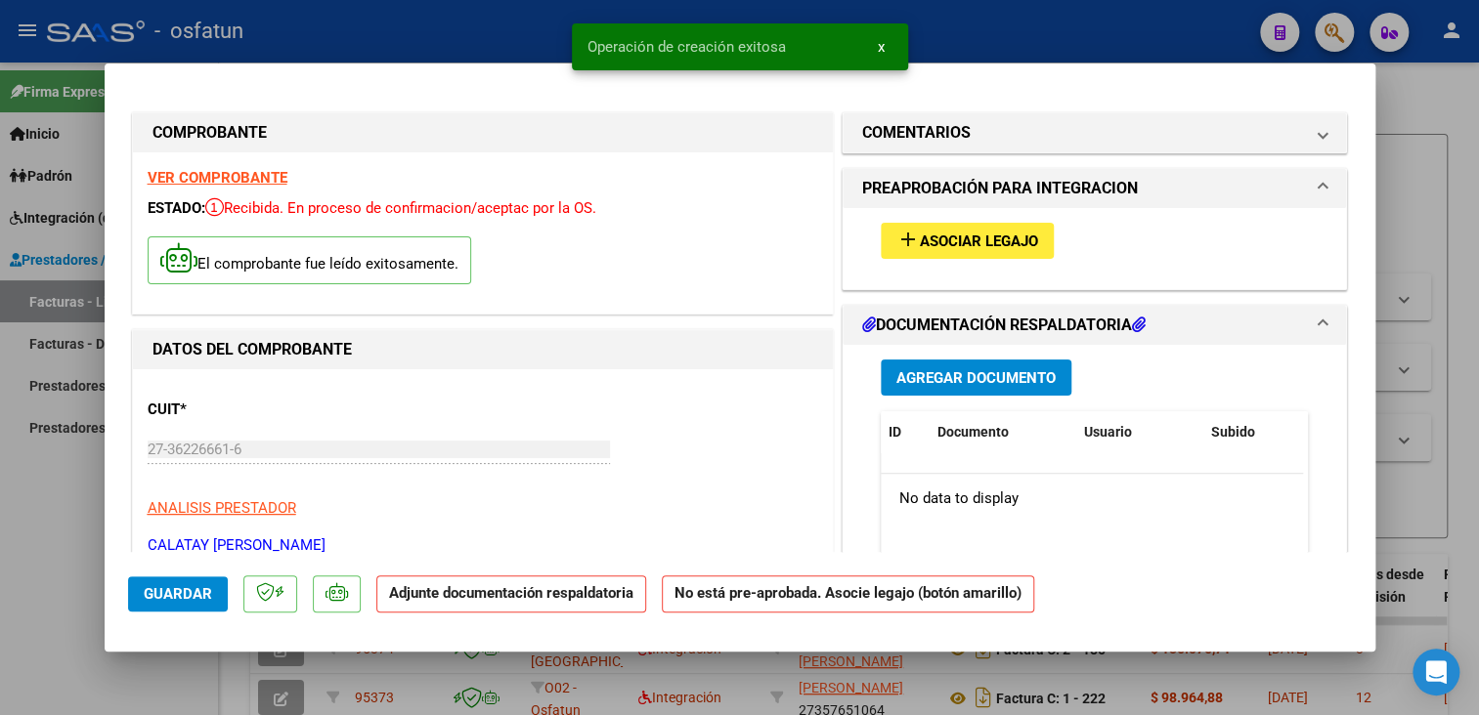
click at [932, 233] on span "Asociar Legajo" at bounding box center [979, 242] width 118 height 18
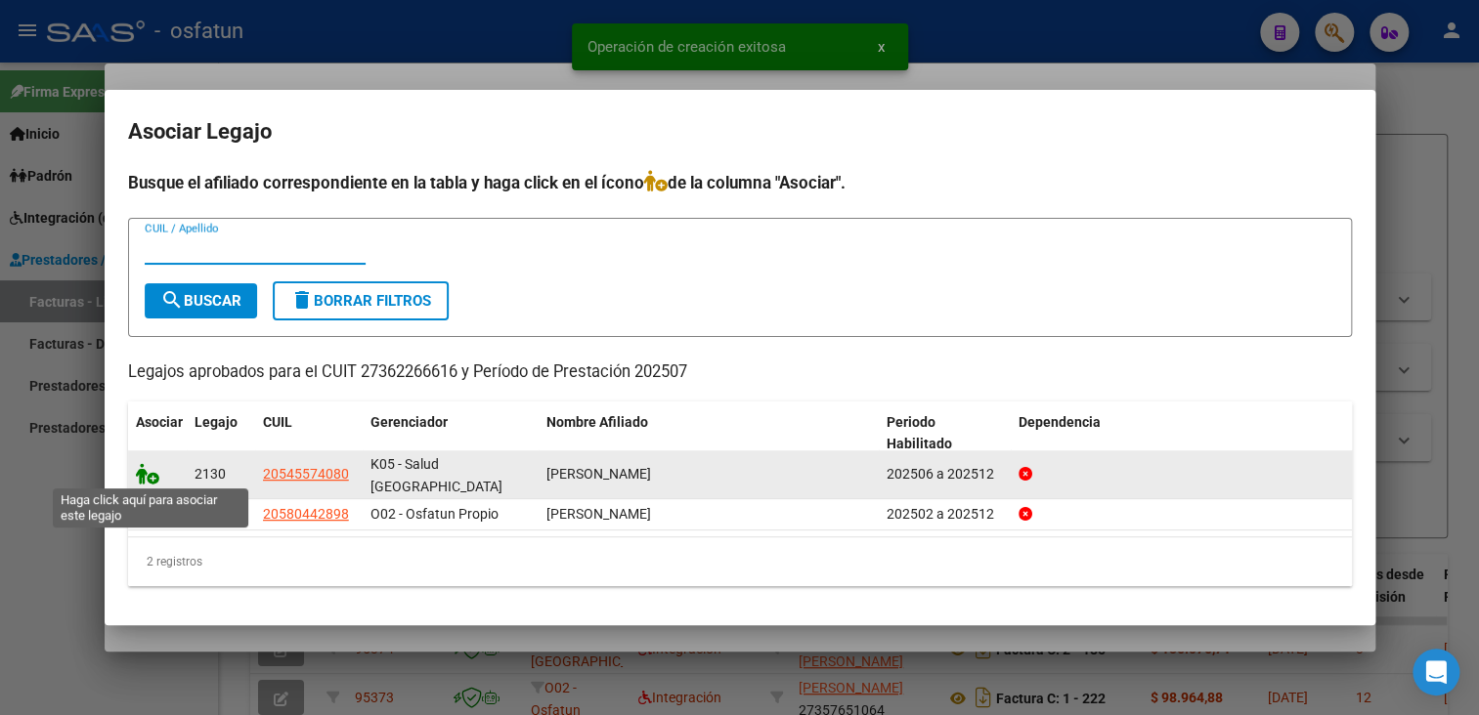
click at [148, 476] on icon at bounding box center [147, 474] width 23 height 22
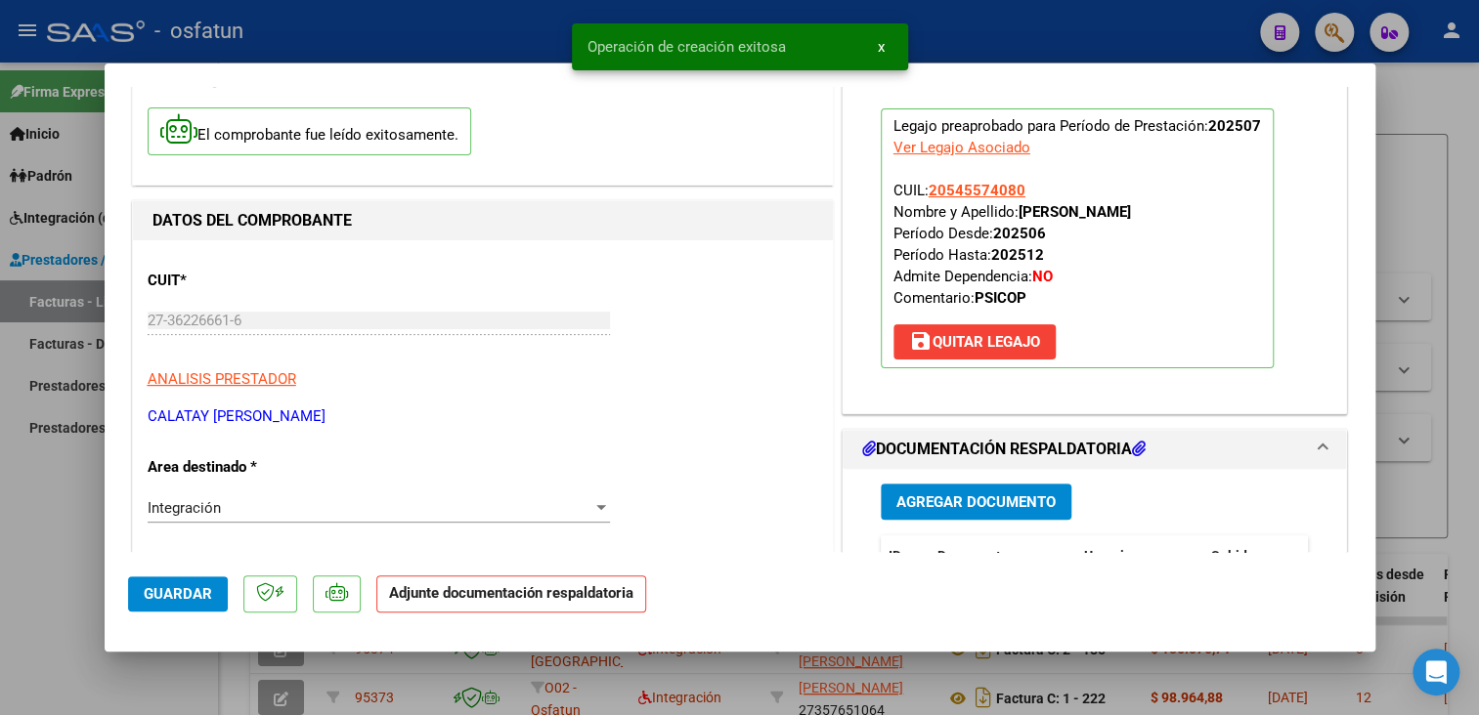
scroll to position [293, 0]
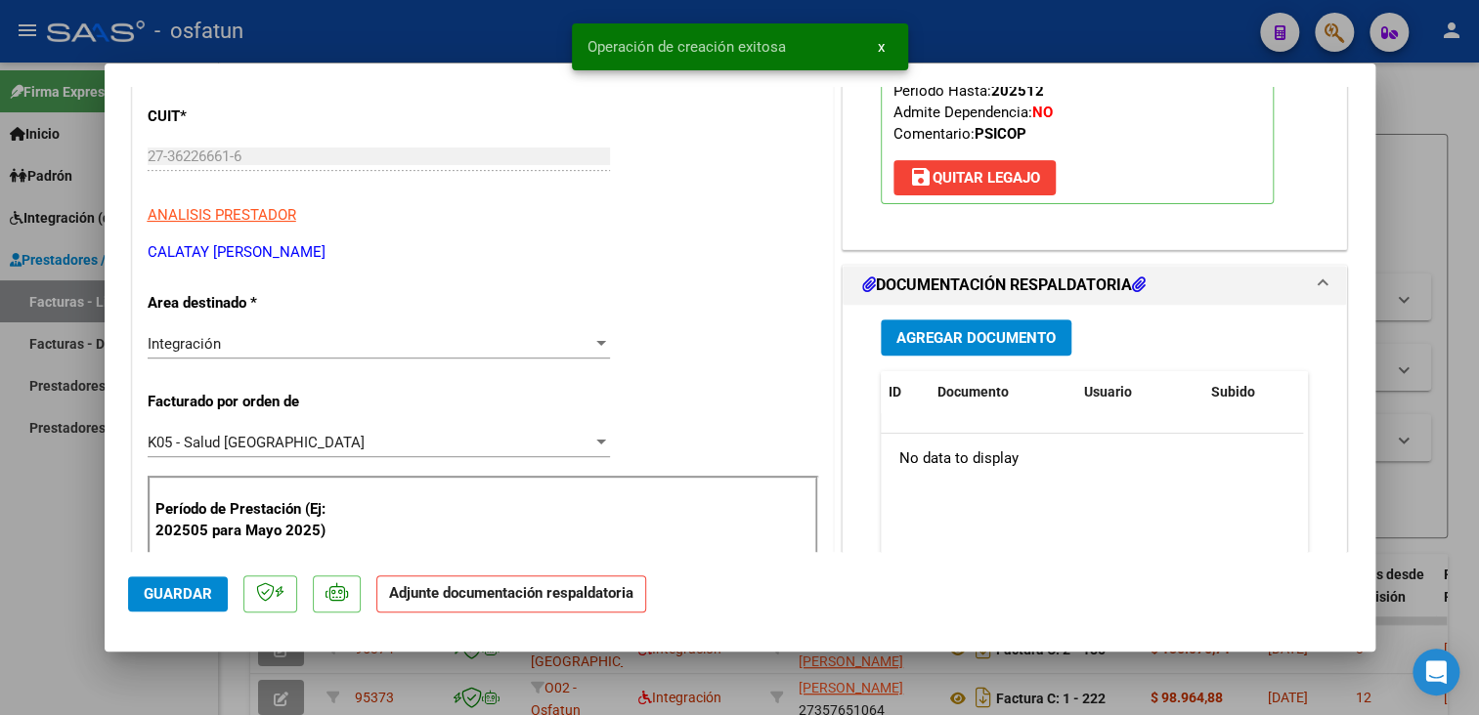
click at [1008, 341] on span "Agregar Documento" at bounding box center [975, 338] width 159 height 18
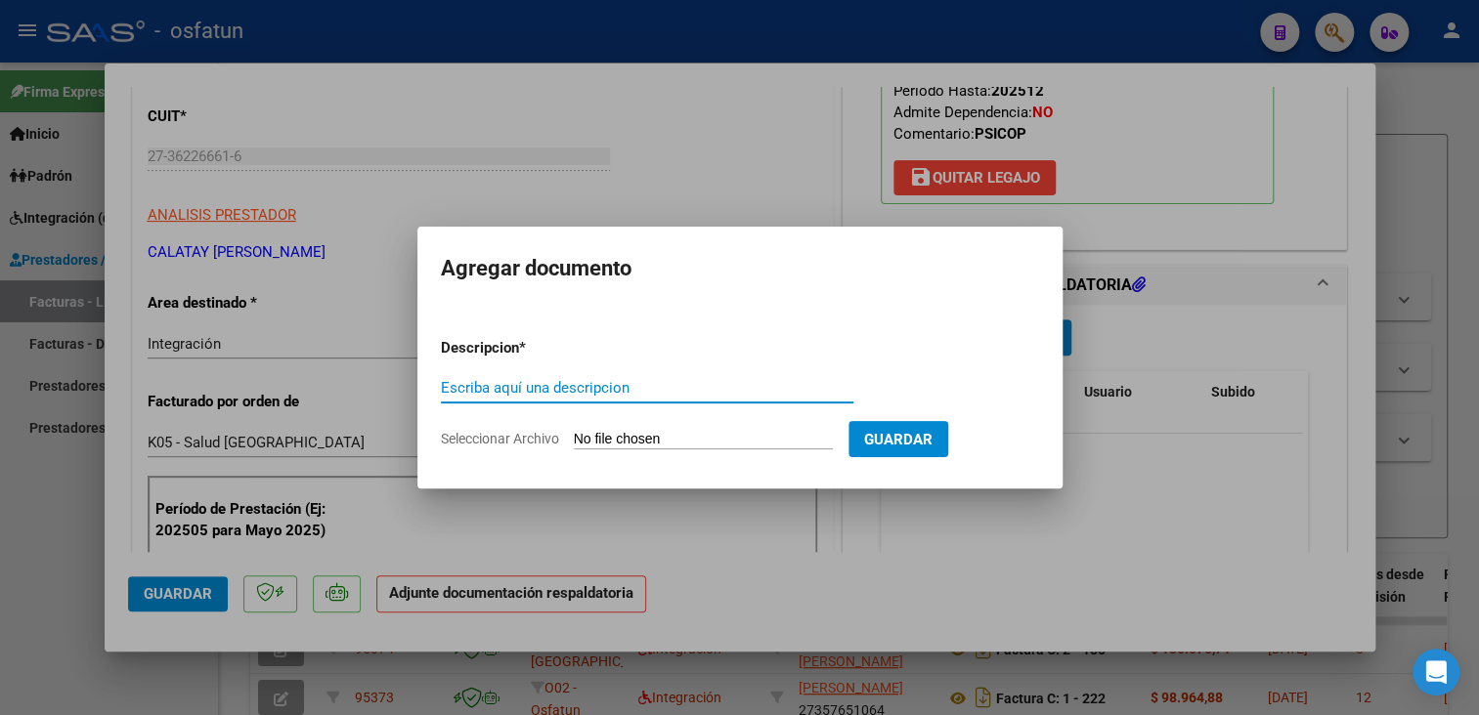
click at [707, 380] on input "Escriba aquí una descripcion" at bounding box center [647, 388] width 412 height 18
type input "planilla de asistencia"
click at [623, 435] on input "Seleccionar Archivo" at bounding box center [703, 440] width 259 height 19
type input "C:\fakepath\Calatay 07 asis.pdf"
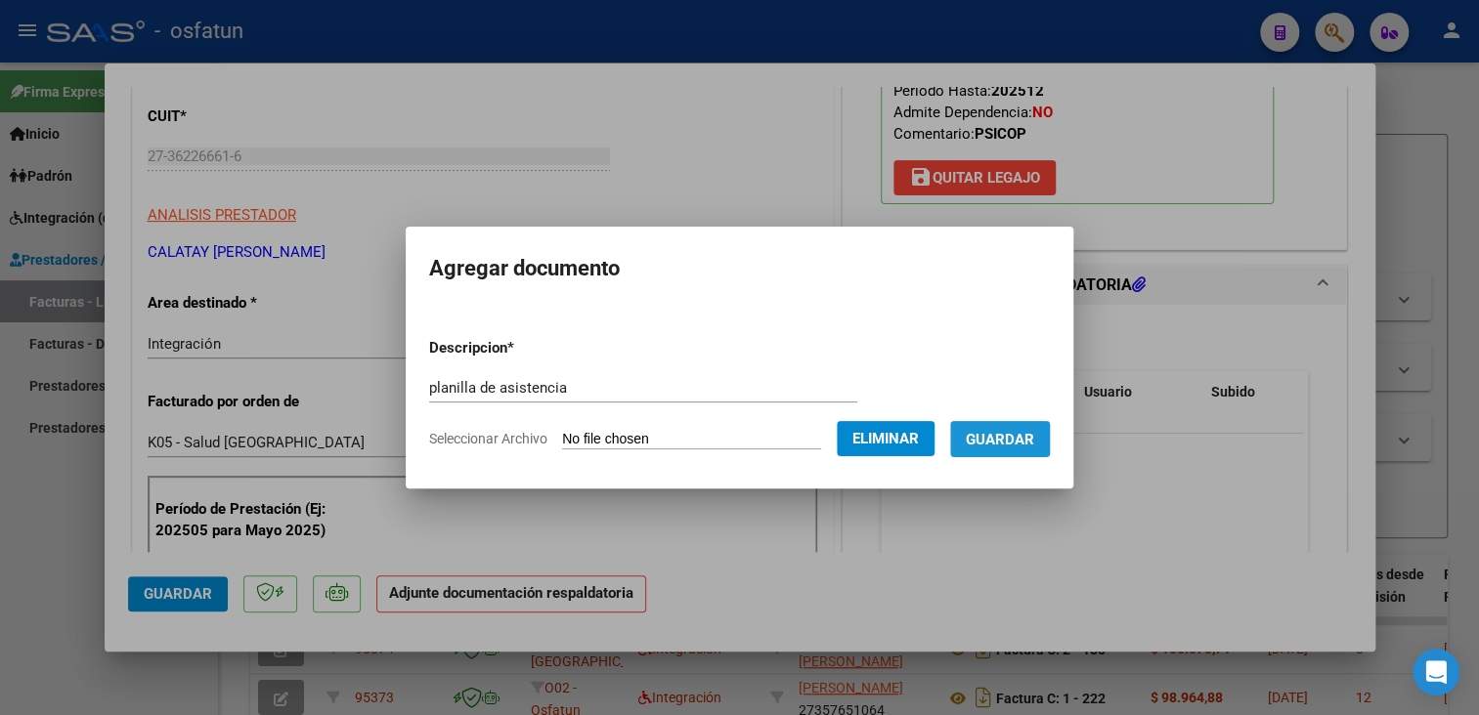
click at [1050, 448] on button "Guardar" at bounding box center [1000, 439] width 100 height 36
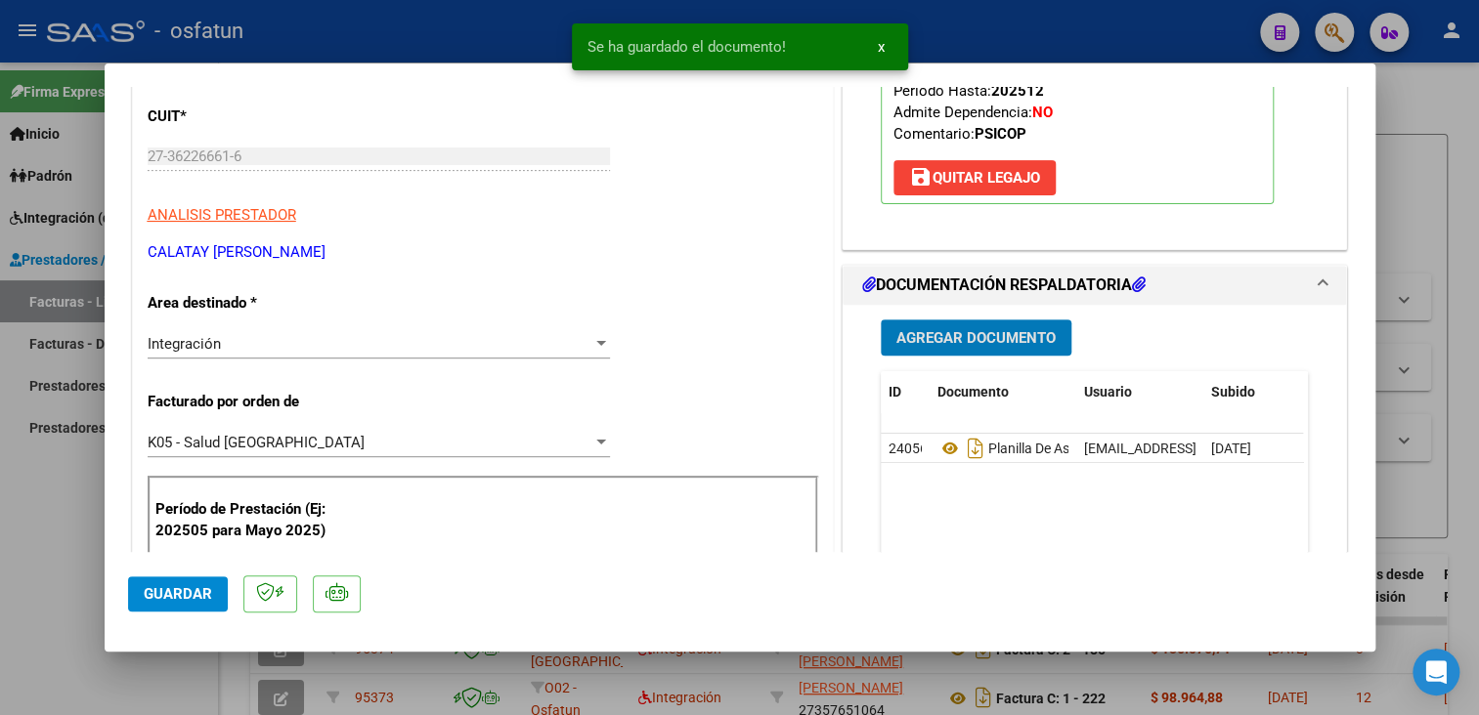
click at [196, 605] on button "Guardar" at bounding box center [178, 594] width 100 height 35
click at [197, 594] on span "Guardar" at bounding box center [178, 594] width 68 height 18
click at [1429, 180] on div at bounding box center [739, 357] width 1479 height 715
type input "$ 0,00"
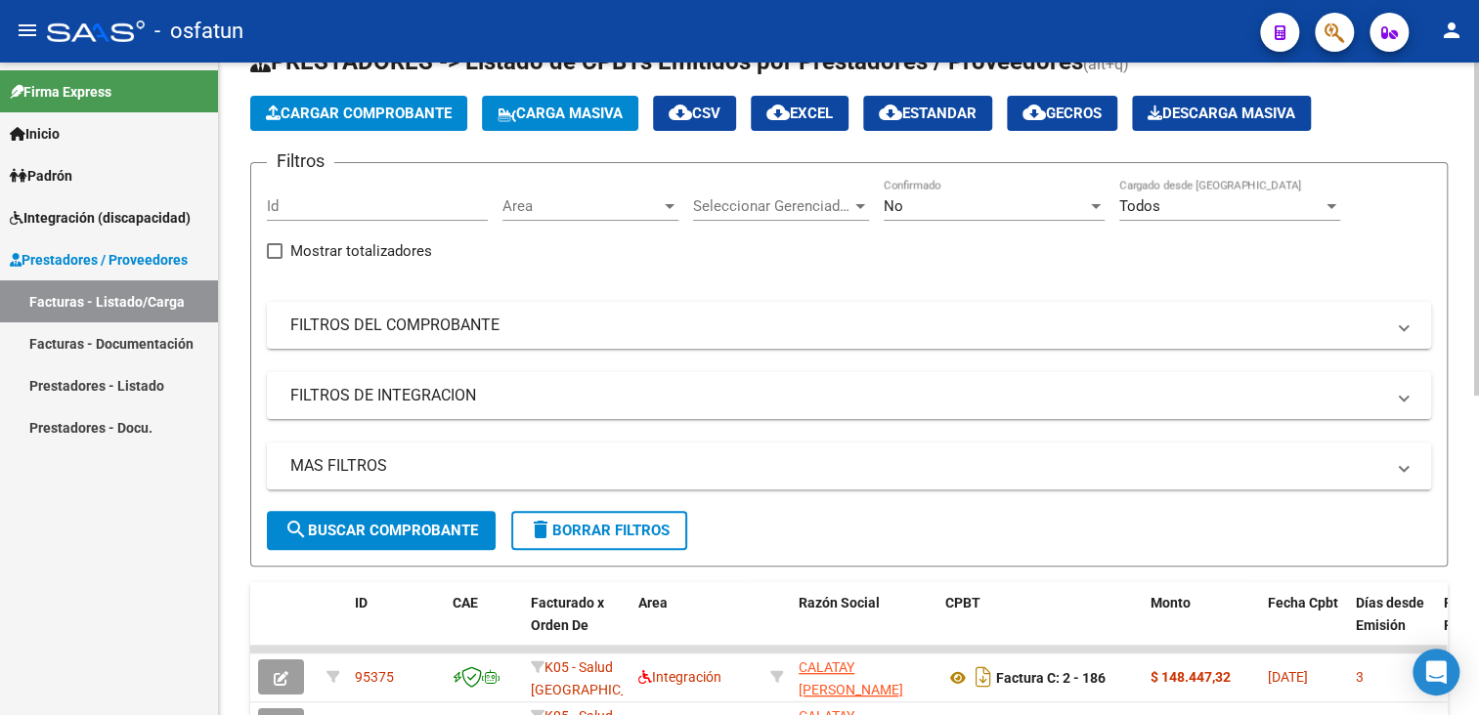
scroll to position [0, 0]
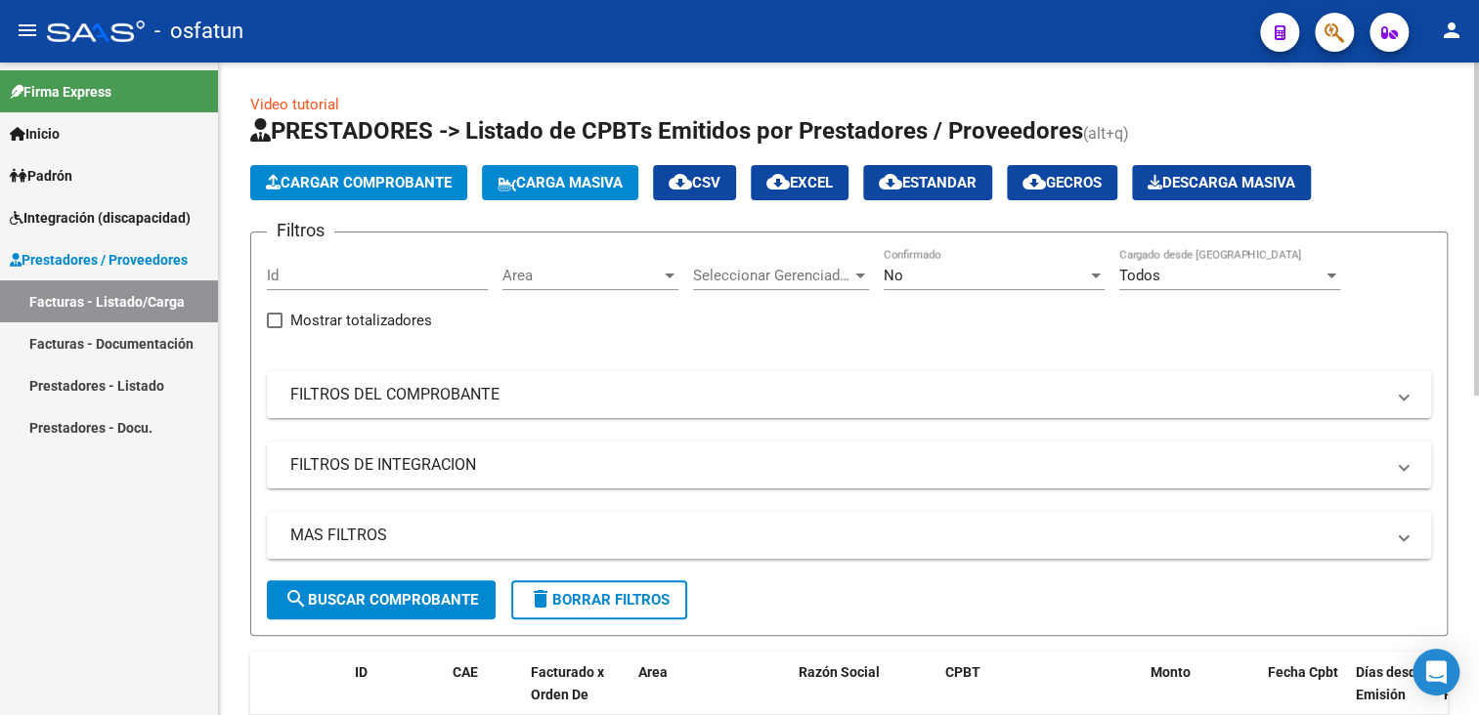
click at [289, 174] on span "Cargar Comprobante" at bounding box center [359, 183] width 186 height 18
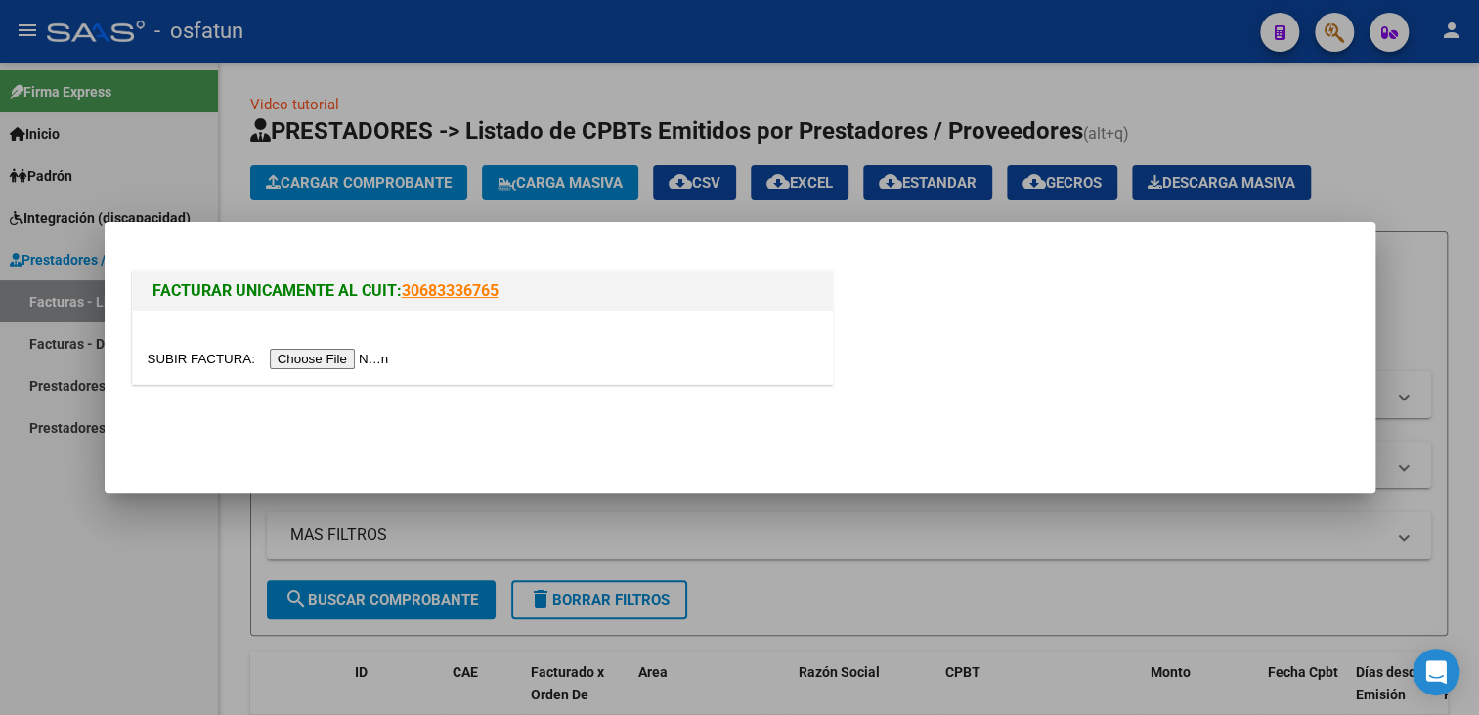
click at [322, 363] on input "file" at bounding box center [271, 359] width 247 height 21
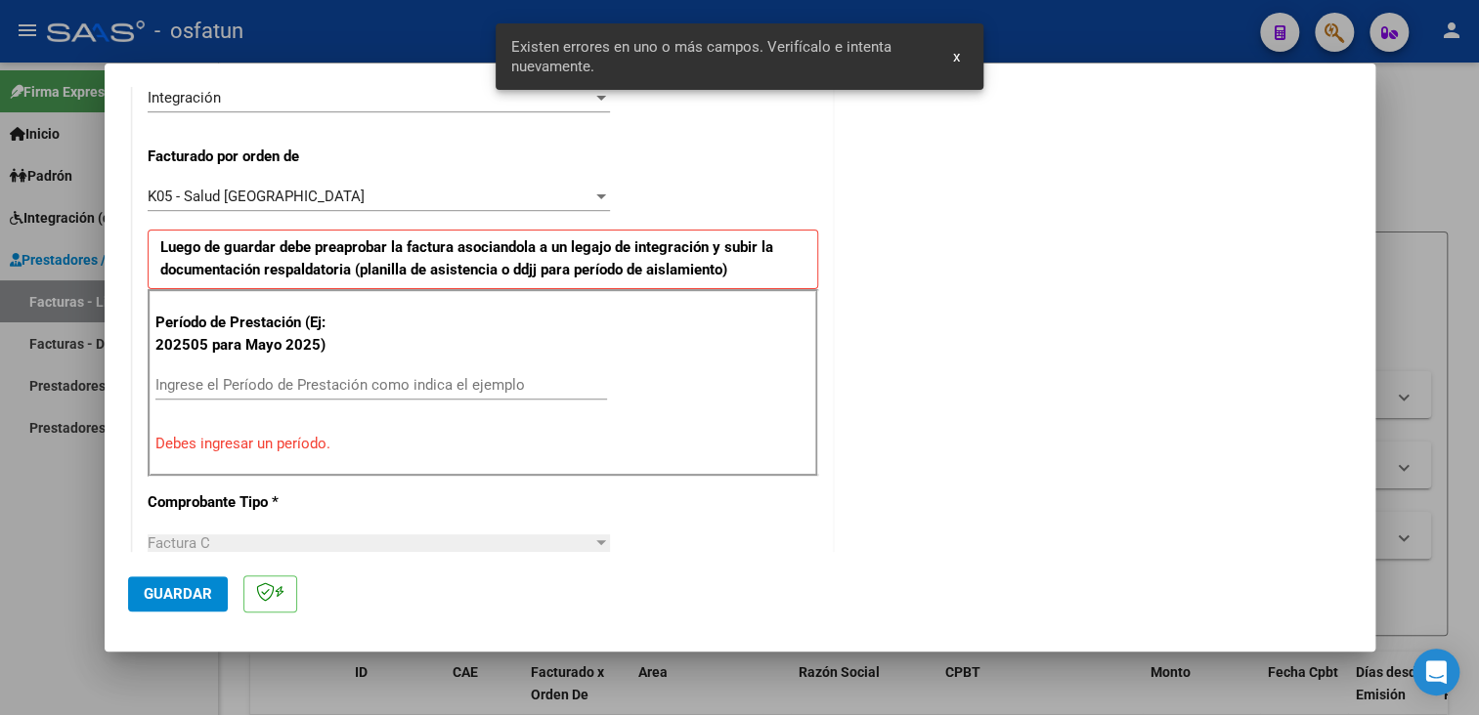
scroll to position [507, 0]
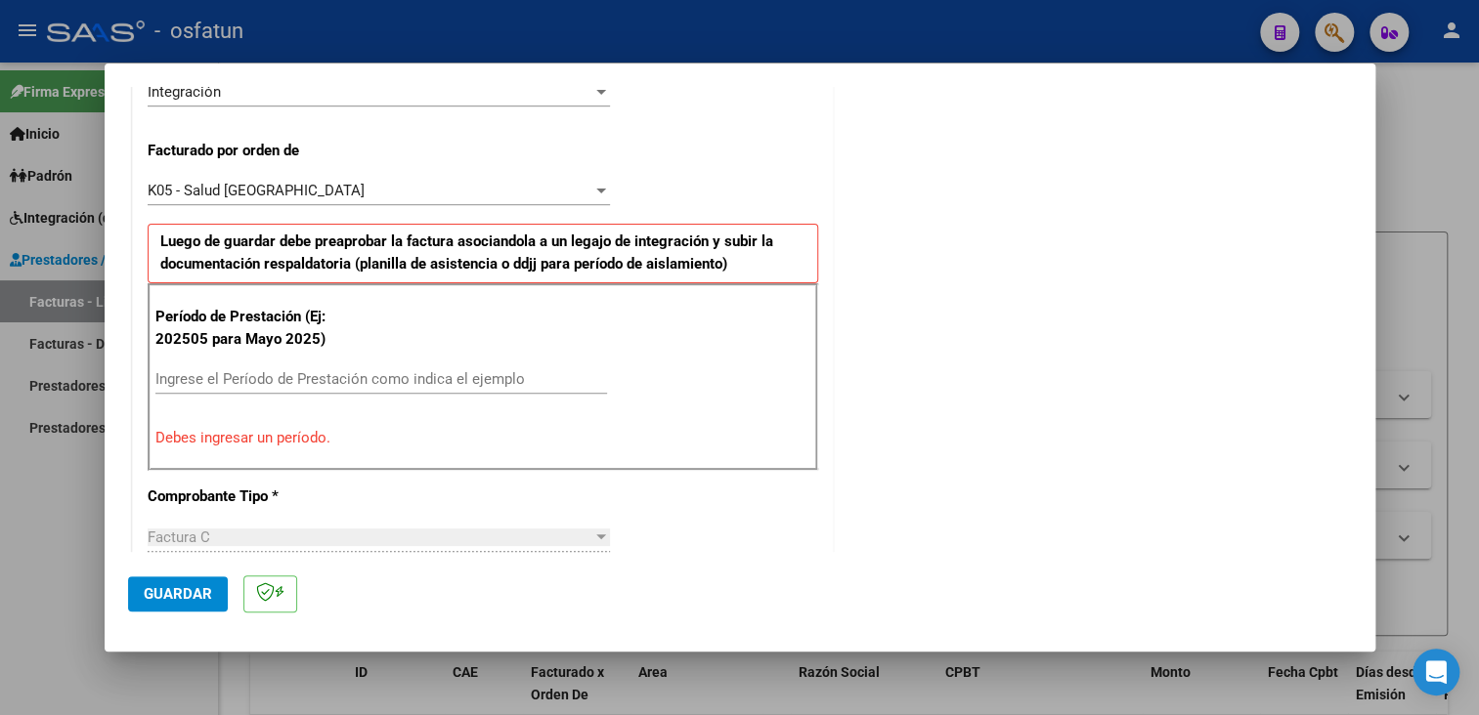
click at [246, 379] on input "Ingrese el Período de Prestación como indica el ejemplo" at bounding box center [381, 379] width 452 height 18
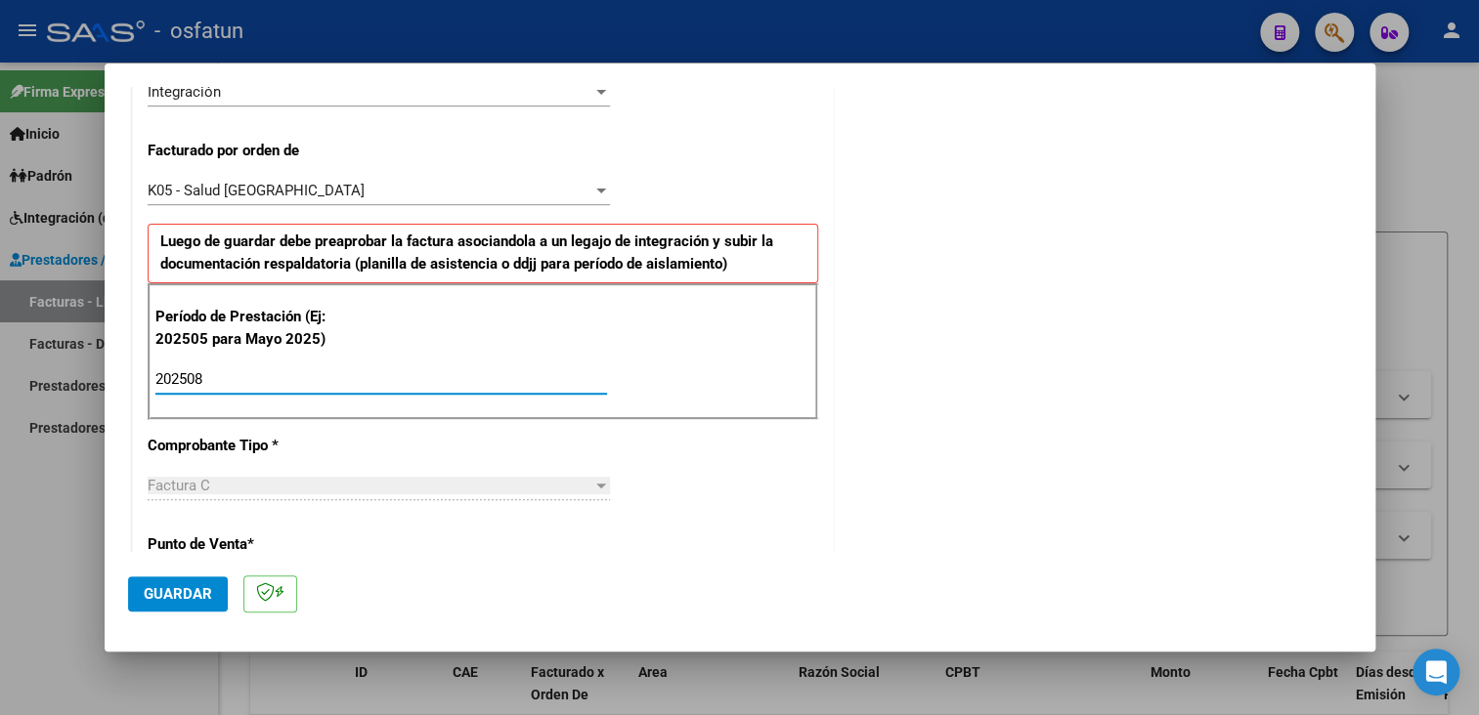
type input "202508"
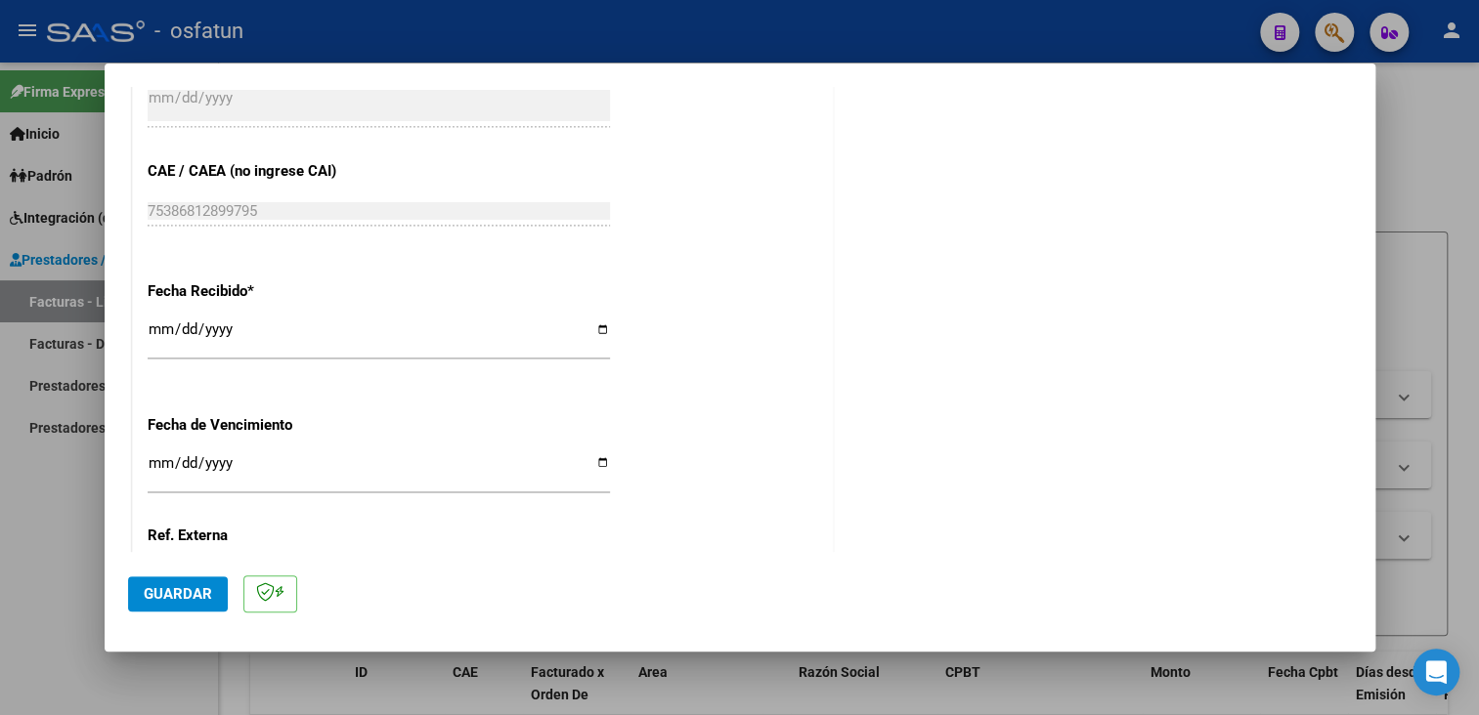
scroll to position [1461, 0]
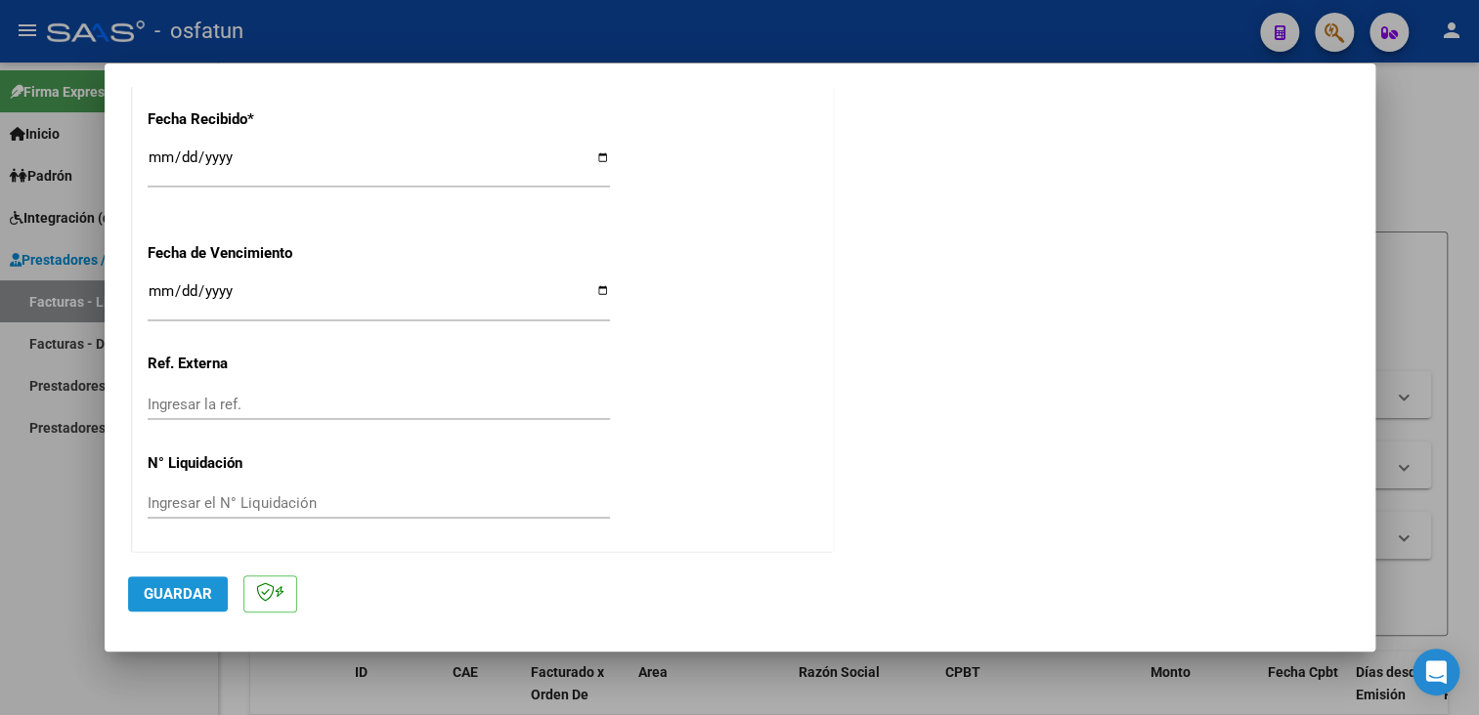
click at [208, 610] on button "Guardar" at bounding box center [178, 594] width 100 height 35
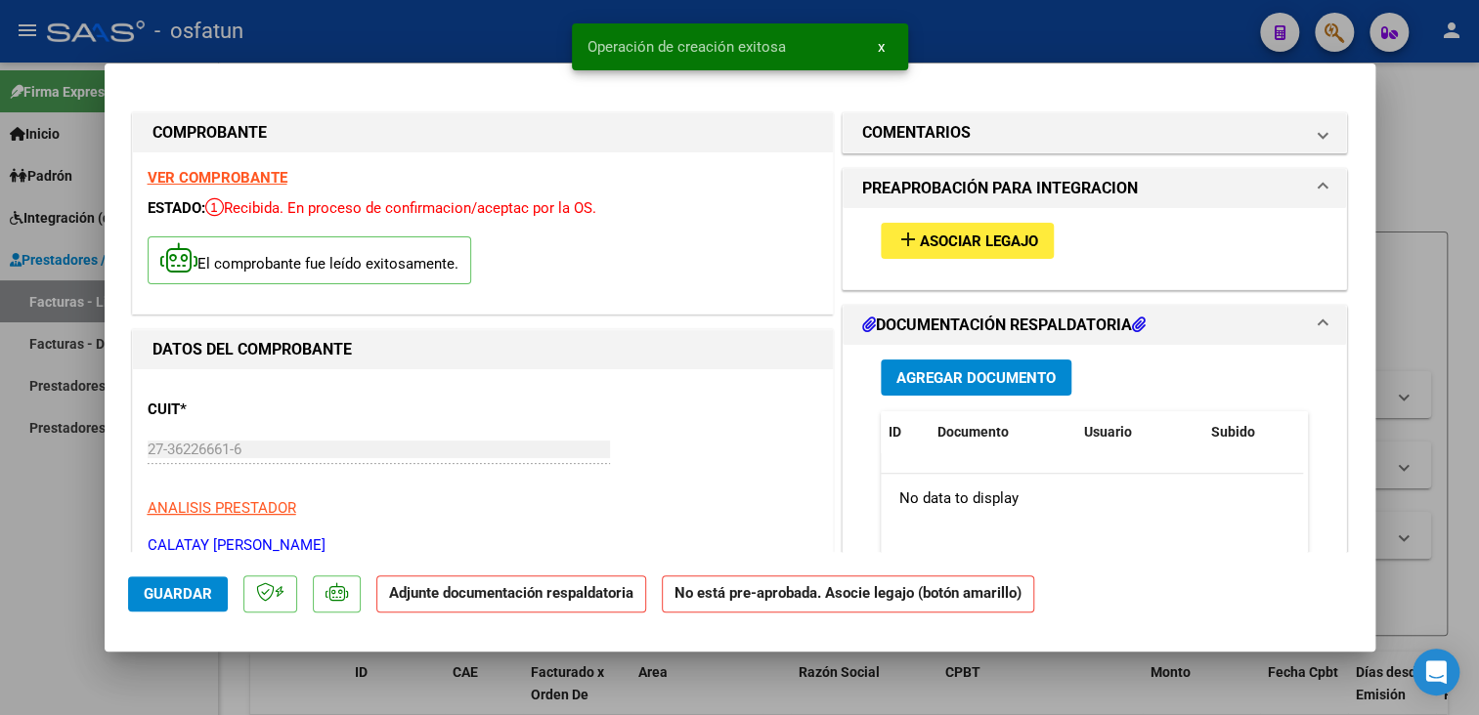
click at [943, 255] on button "add Asociar Legajo" at bounding box center [967, 241] width 173 height 36
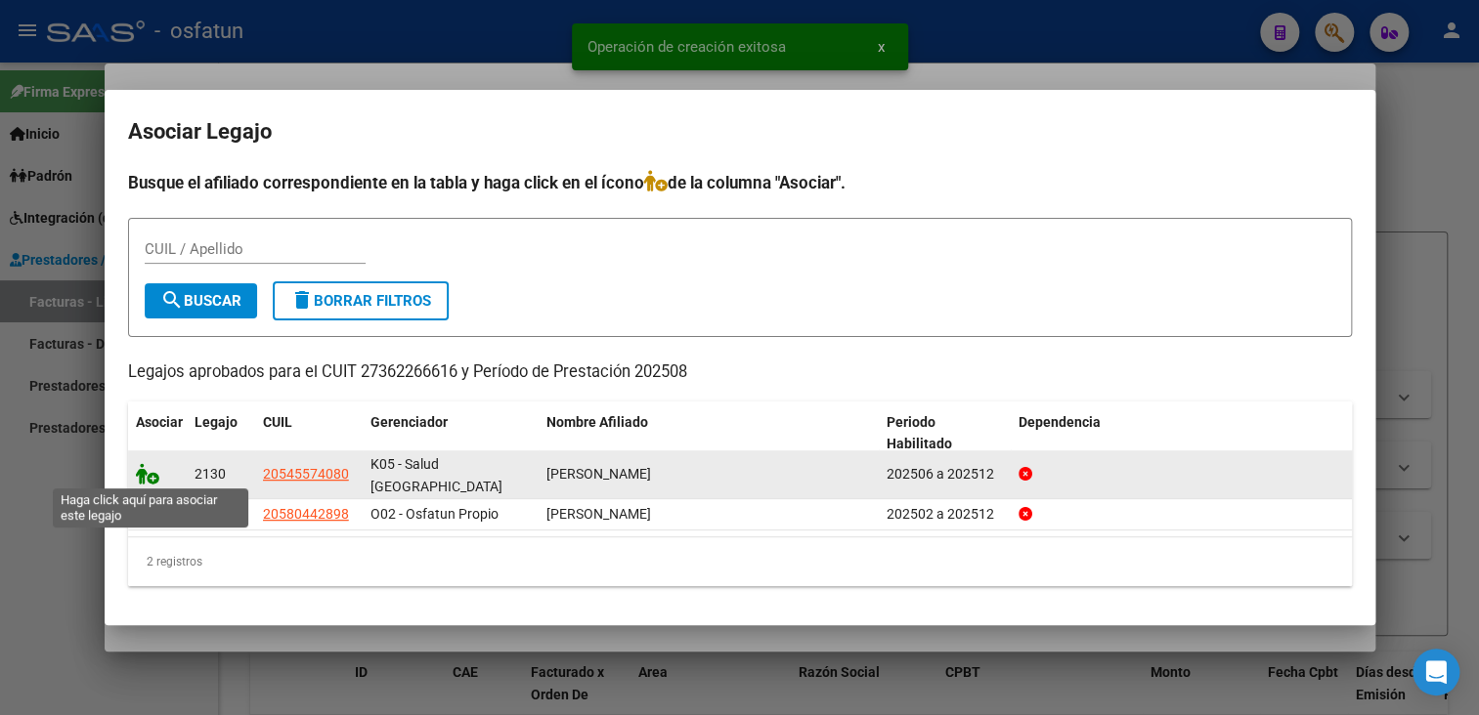
click at [143, 477] on icon at bounding box center [147, 474] width 23 height 22
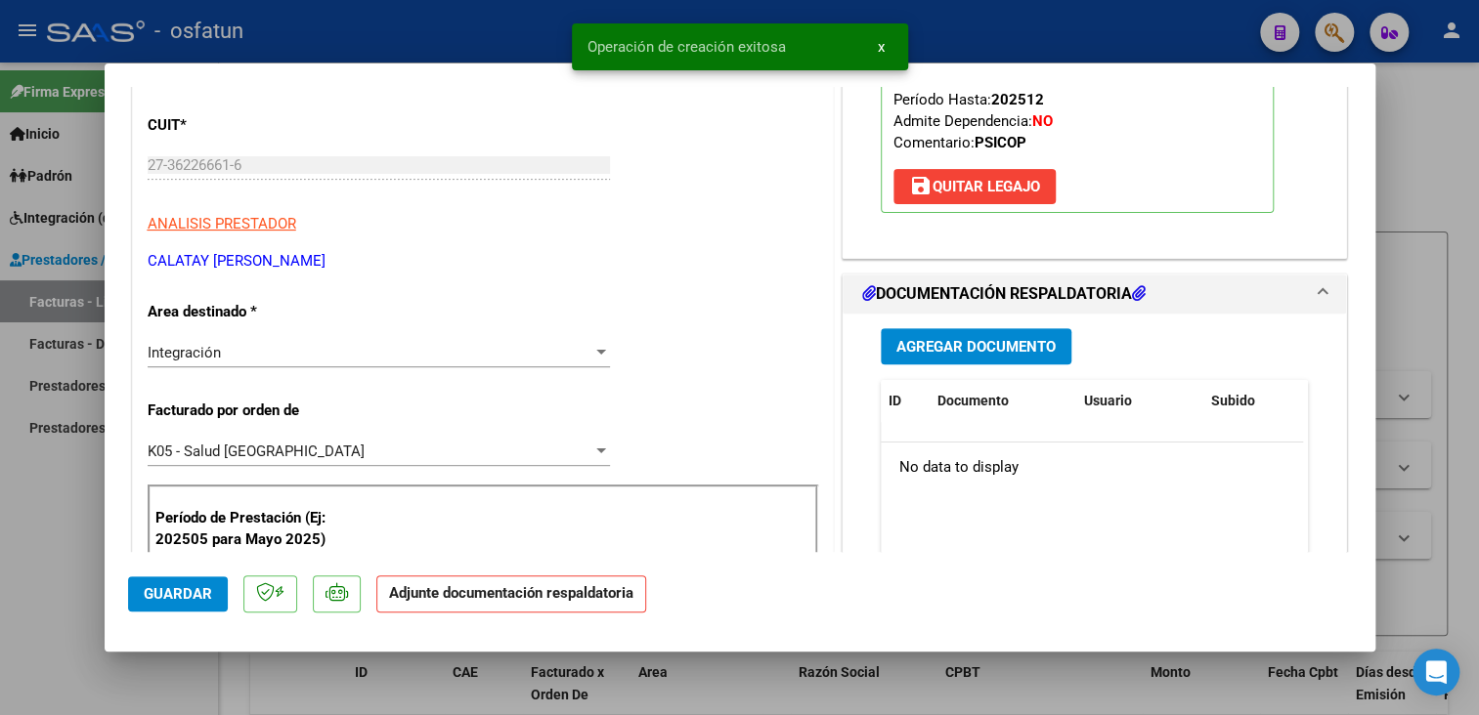
scroll to position [293, 0]
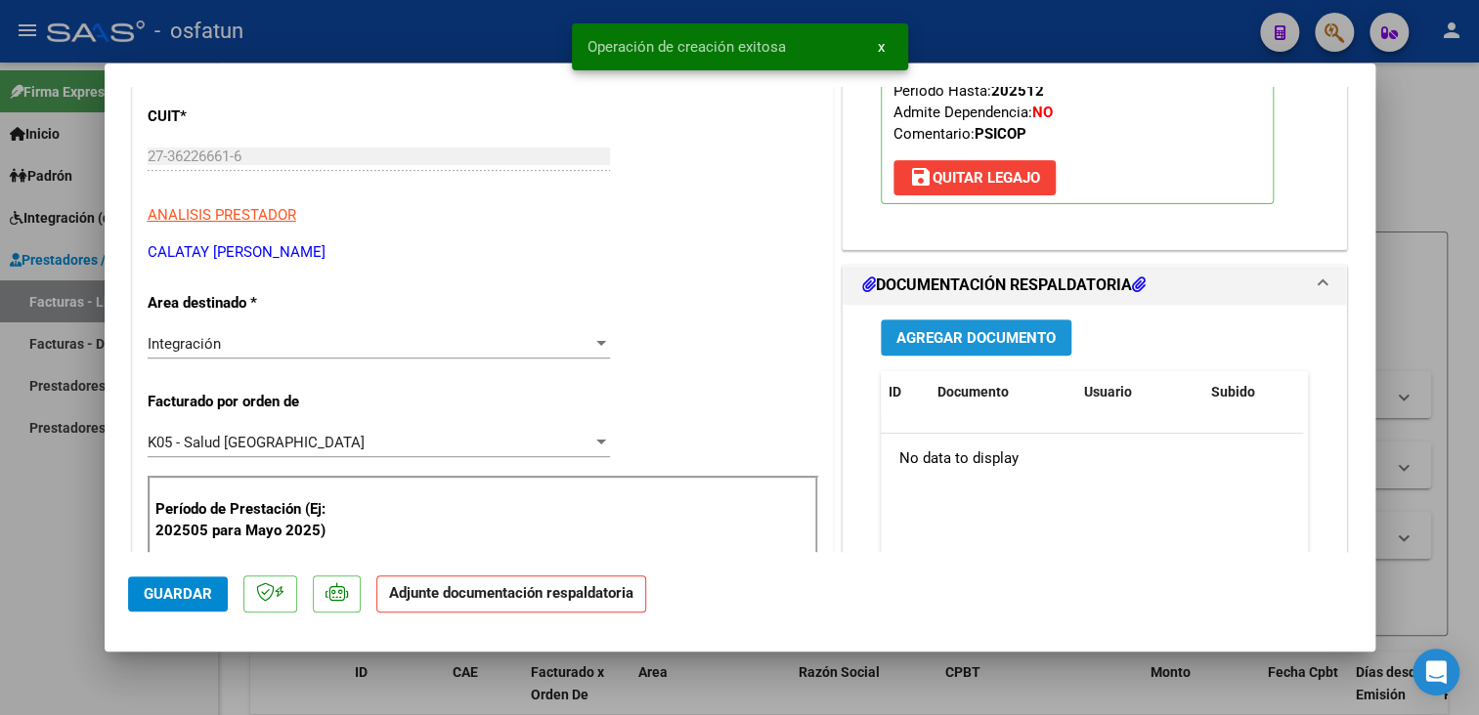
click at [1013, 335] on span "Agregar Documento" at bounding box center [975, 338] width 159 height 18
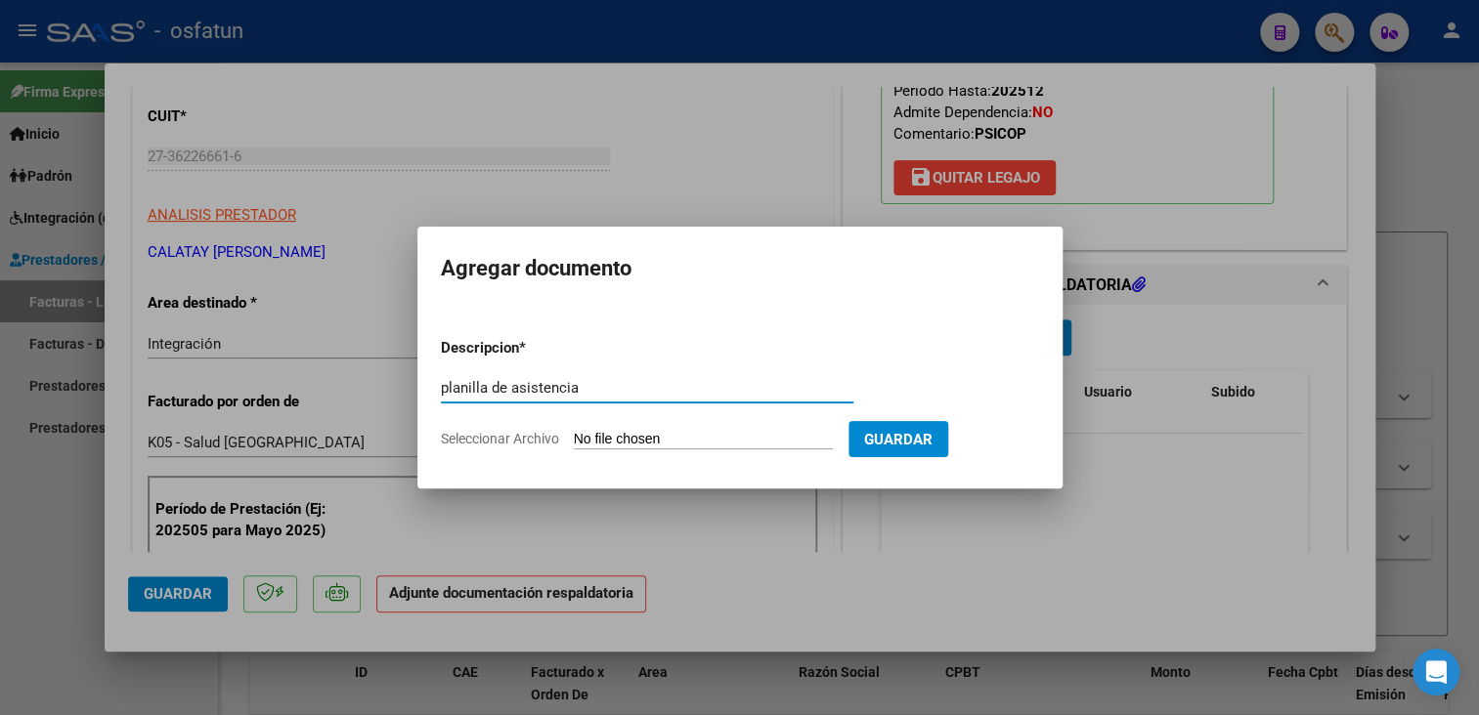
type input "planilla de asistencia"
click at [666, 440] on input "Seleccionar Archivo" at bounding box center [703, 440] width 259 height 19
type input "C:\fakepath\Calatay 08 asis.pdf"
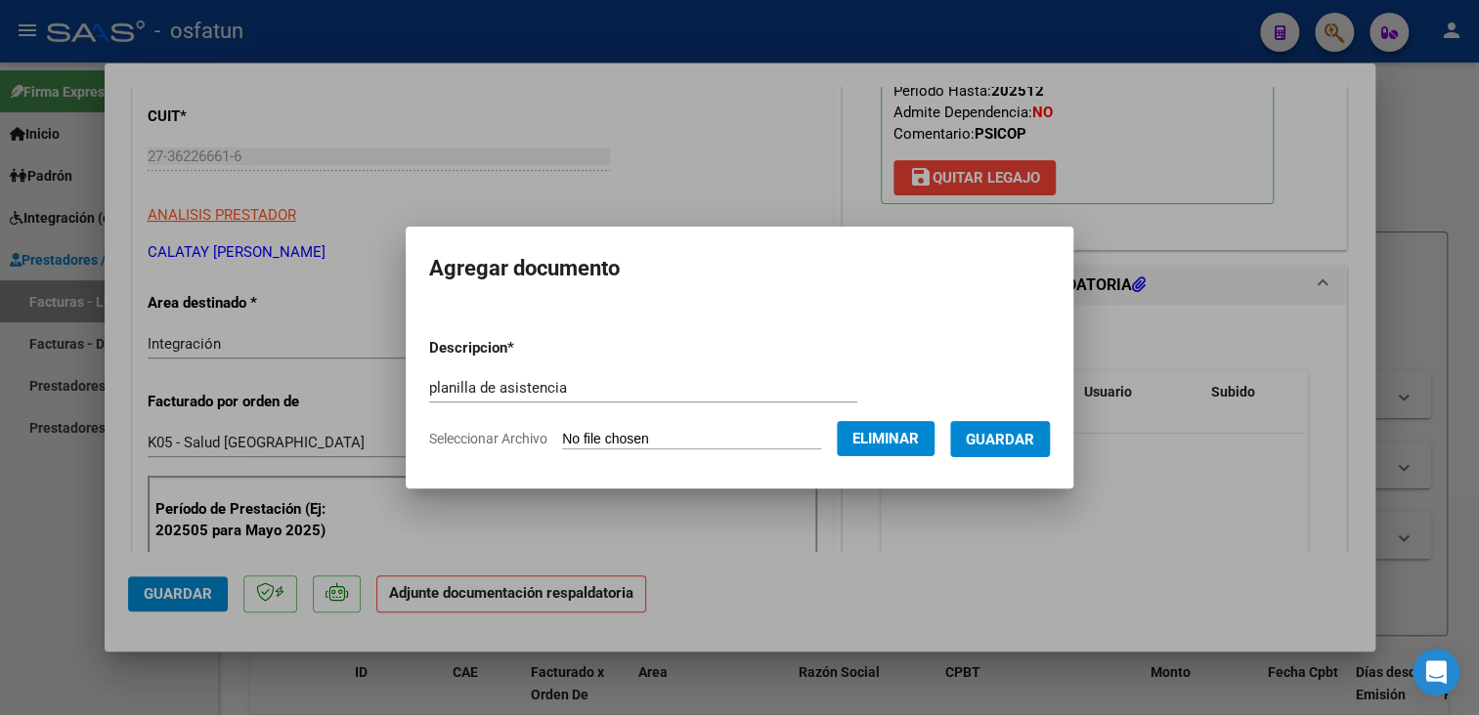
click at [1026, 444] on span "Guardar" at bounding box center [1000, 440] width 68 height 18
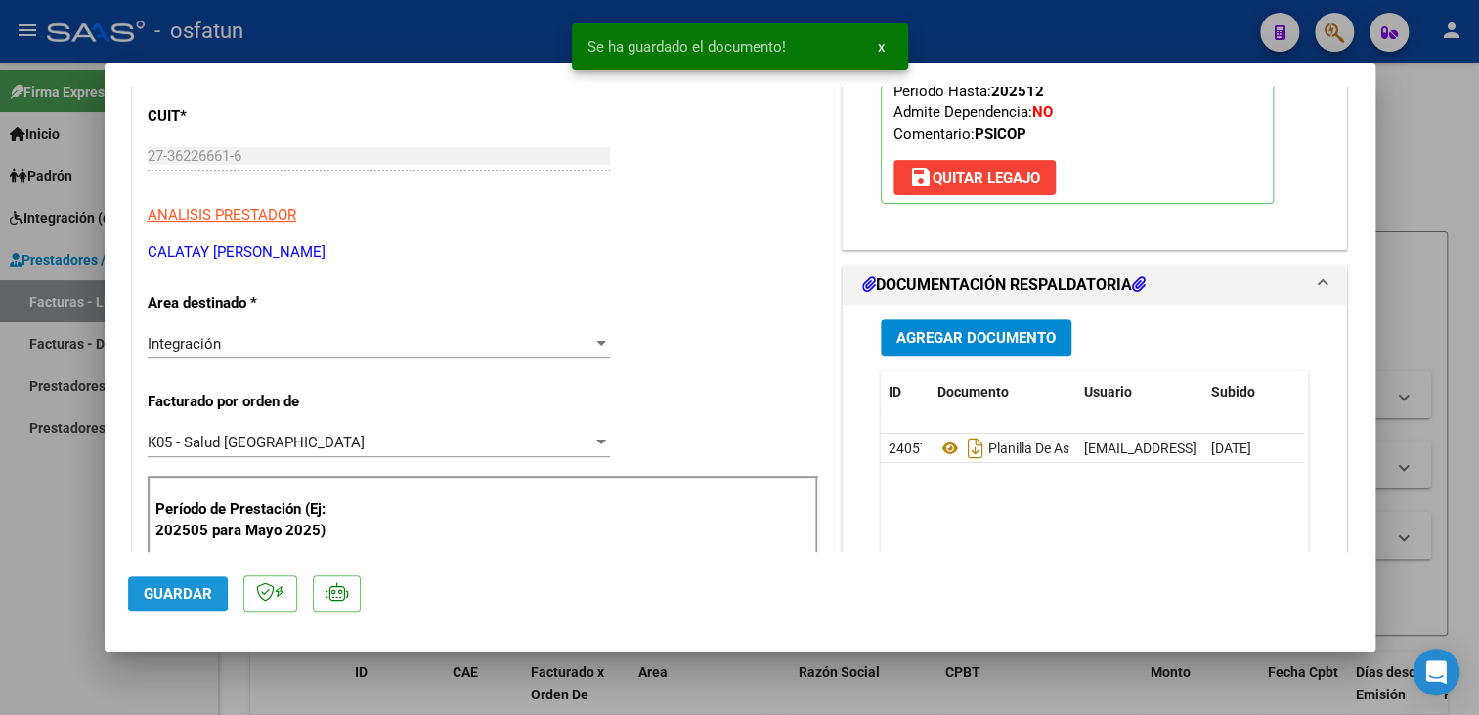
click at [179, 592] on span "Guardar" at bounding box center [178, 594] width 68 height 18
click at [1477, 190] on div at bounding box center [739, 357] width 1479 height 715
type input "$ 0,00"
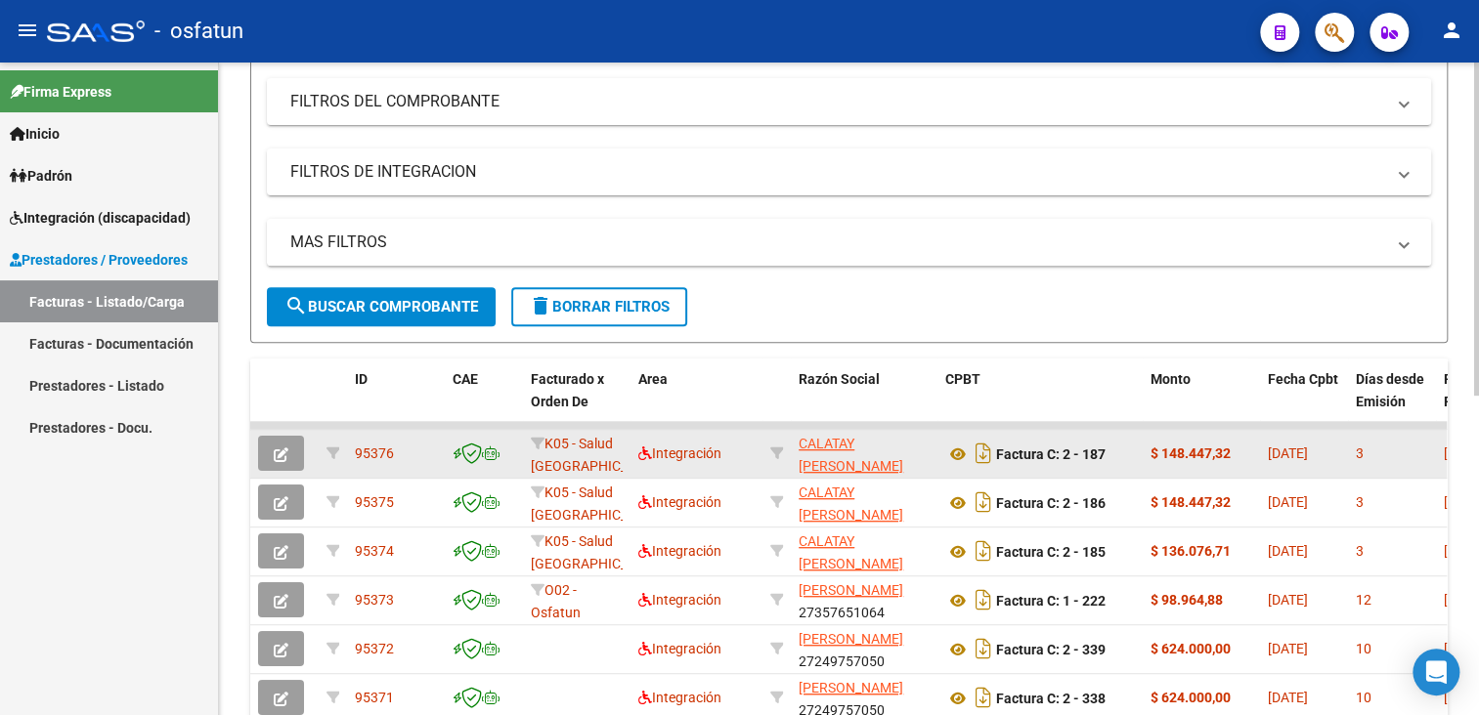
click at [274, 450] on icon "button" at bounding box center [281, 455] width 15 height 15
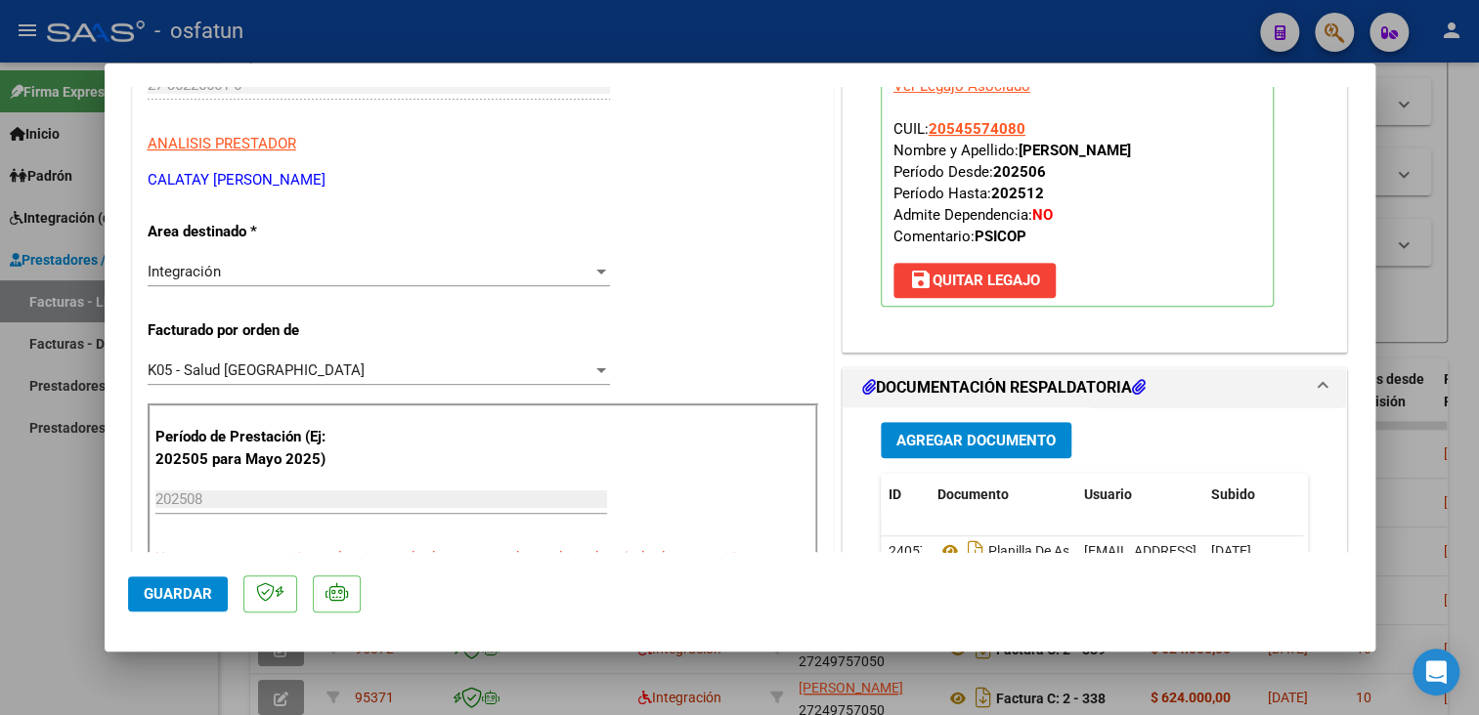
scroll to position [98, 0]
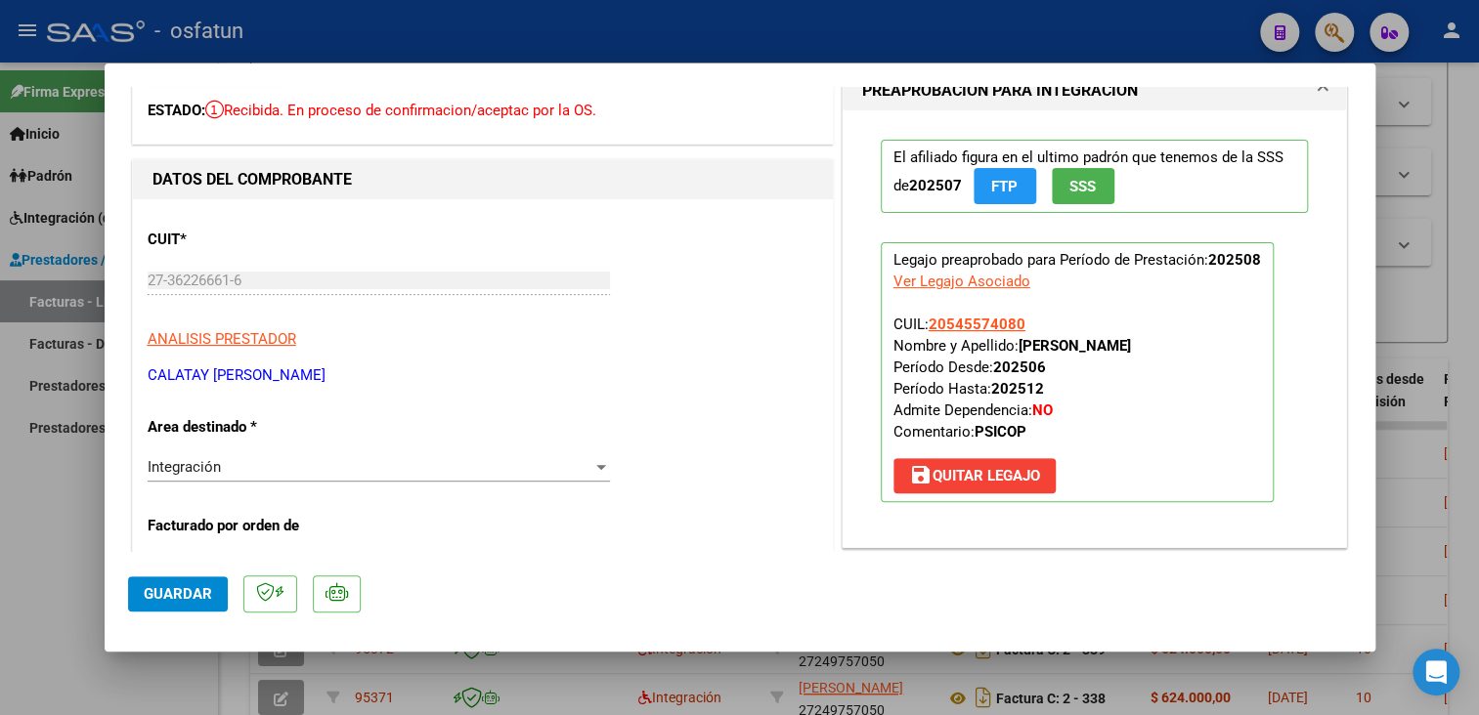
click at [108, 278] on mat-dialog-content "COMPROBANTE VER COMPROBANTE ESTADO: Recibida. En proceso de confirmacion/acepta…" at bounding box center [740, 319] width 1271 height 465
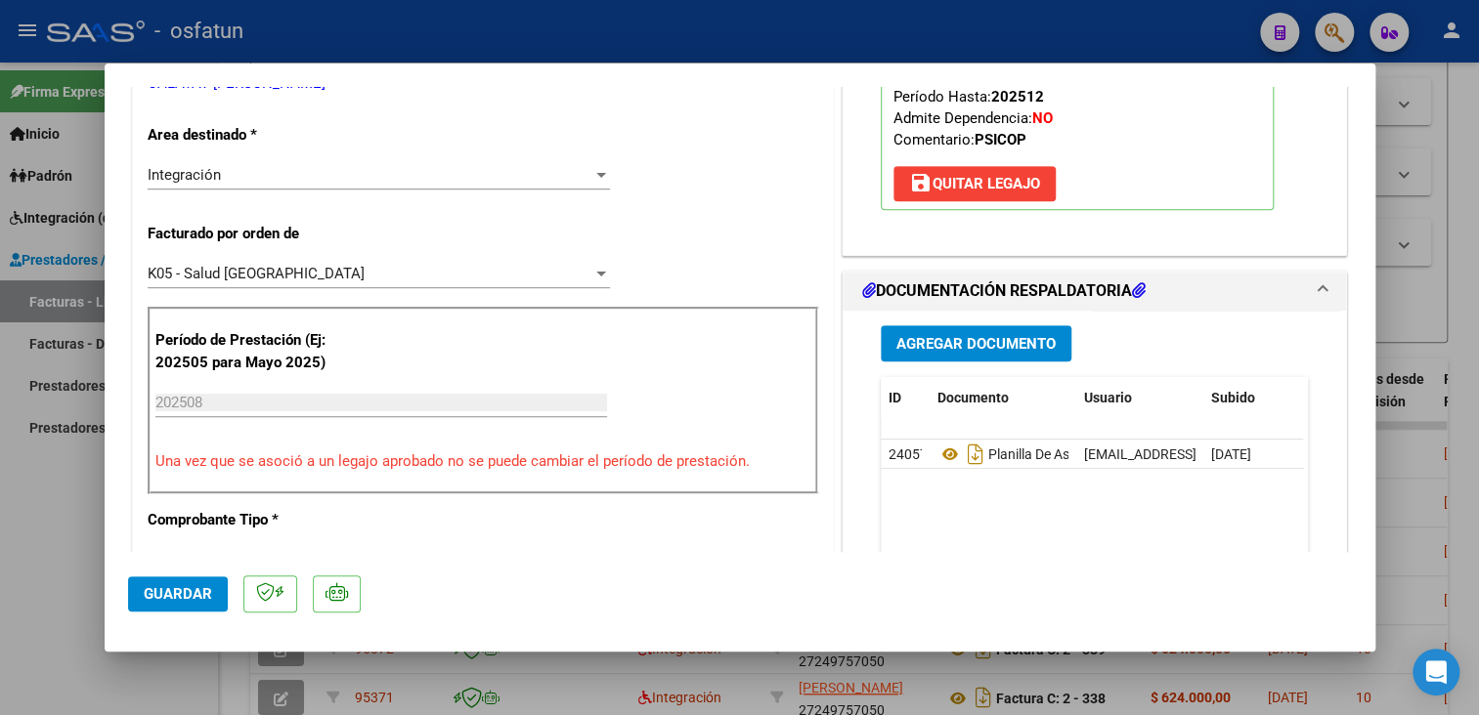
scroll to position [391, 0]
click at [193, 598] on span "Guardar" at bounding box center [178, 594] width 68 height 18
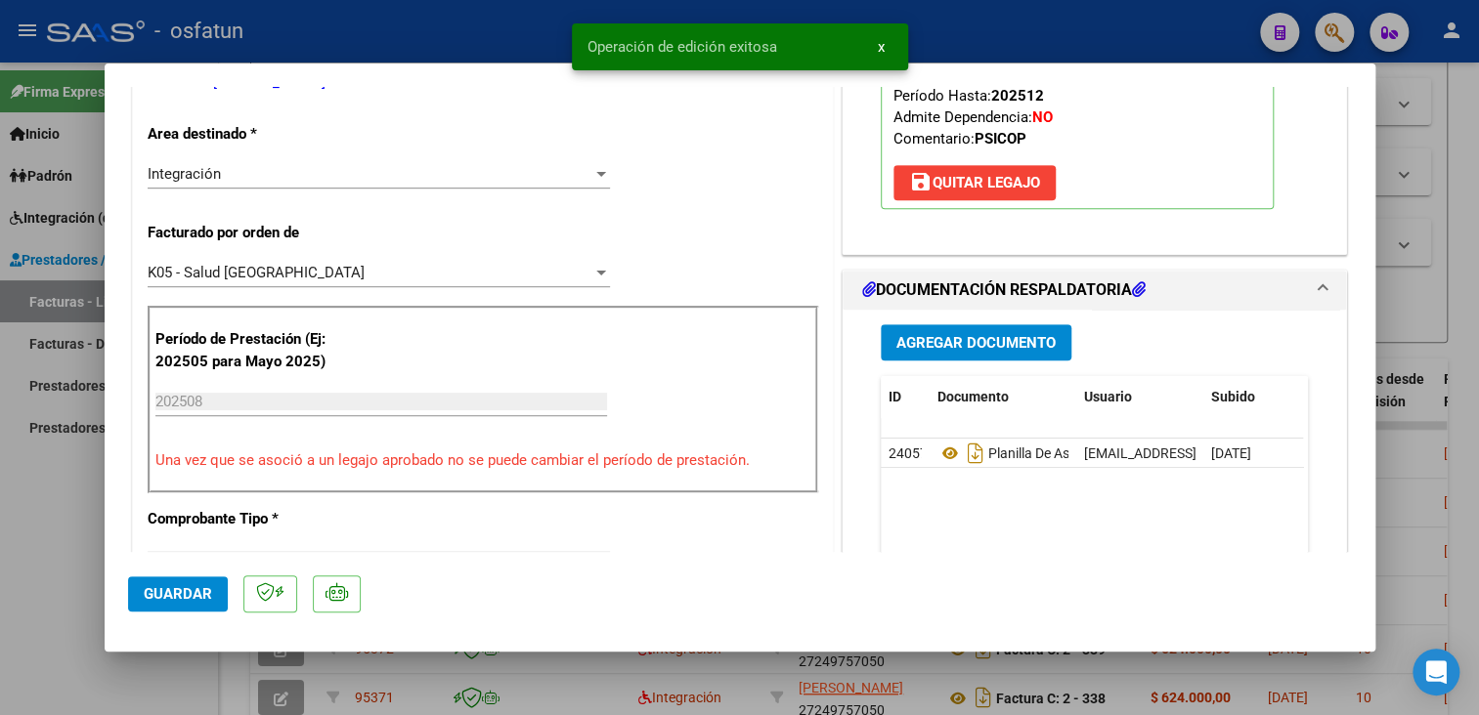
click at [1444, 342] on div at bounding box center [739, 357] width 1479 height 715
type input "$ 0,00"
